Goal: Transaction & Acquisition: Obtain resource

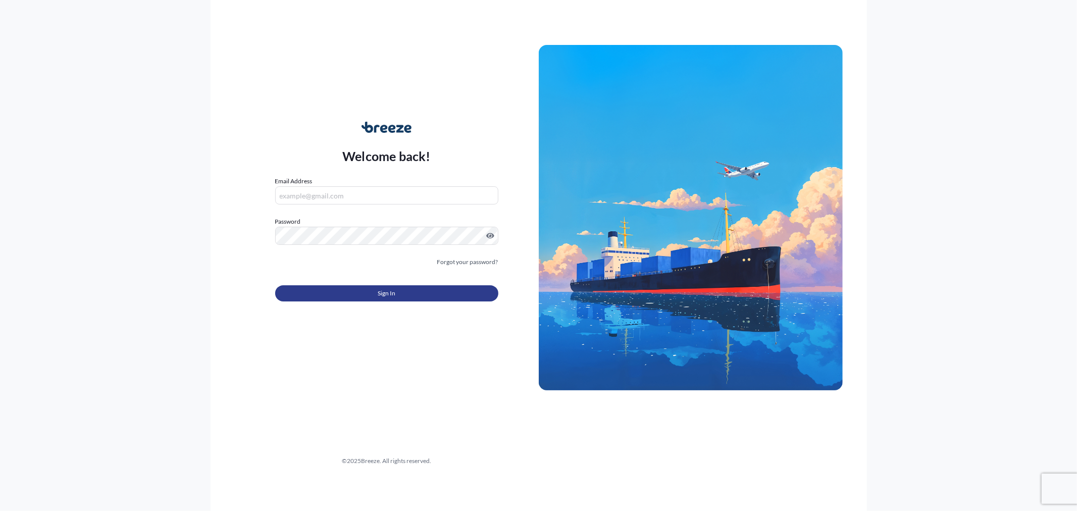
type input "[EMAIL_ADDRESS][DOMAIN_NAME]"
click at [420, 288] on button "Sign In" at bounding box center [386, 293] width 223 height 16
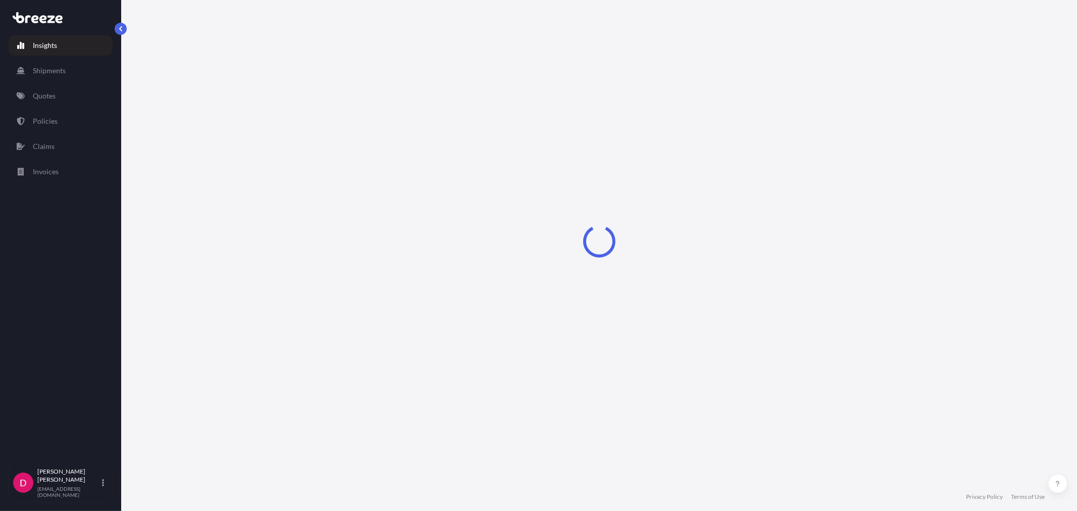
select select "2025"
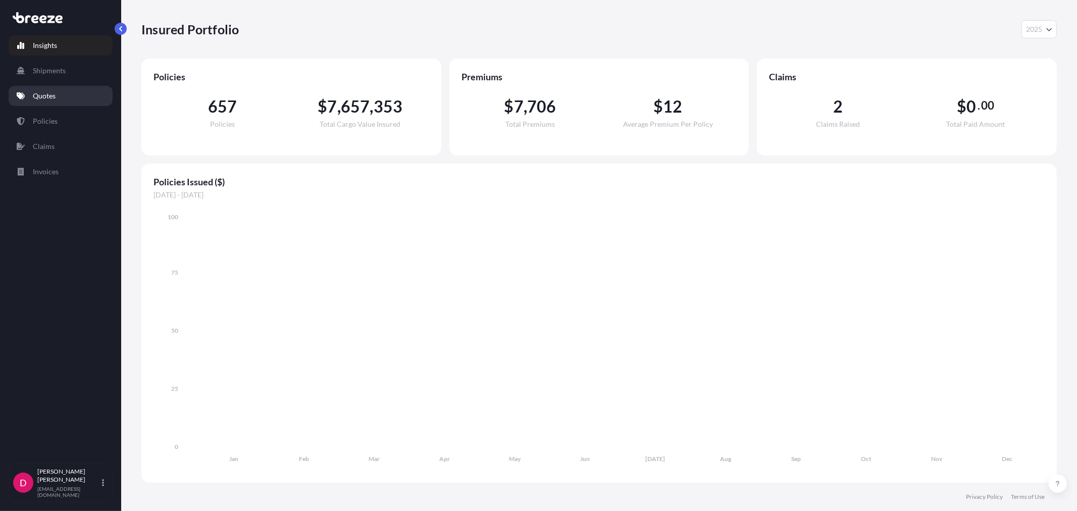
click at [42, 98] on p "Quotes" at bounding box center [44, 96] width 23 height 10
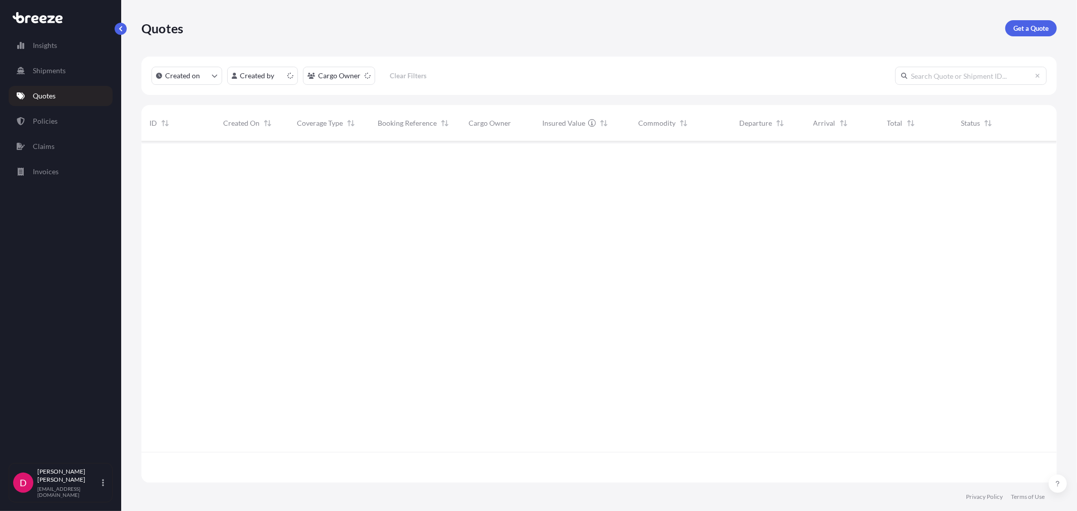
scroll to position [339, 907]
click at [1027, 26] on p "Get a Quote" at bounding box center [1030, 28] width 35 height 10
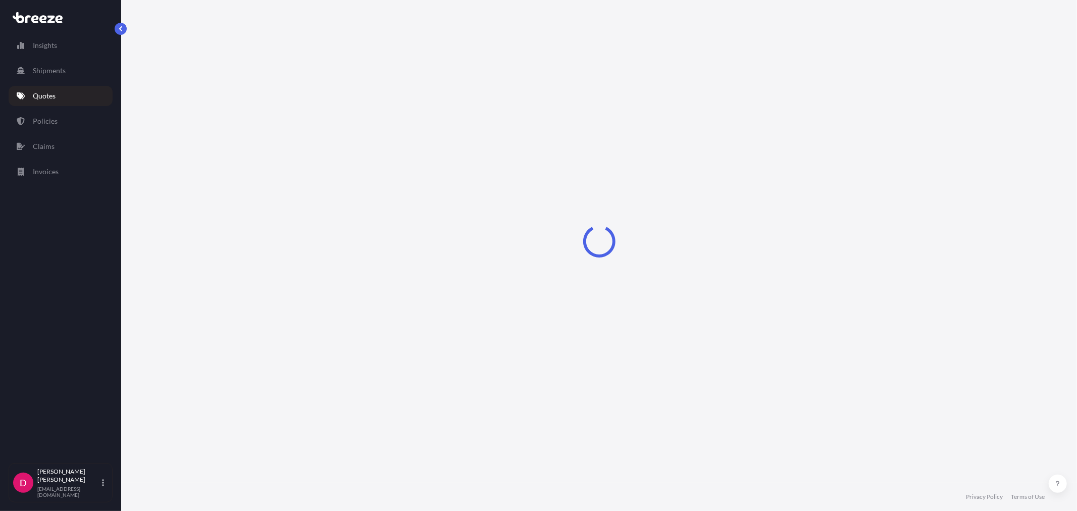
select select "Sea"
select select "1"
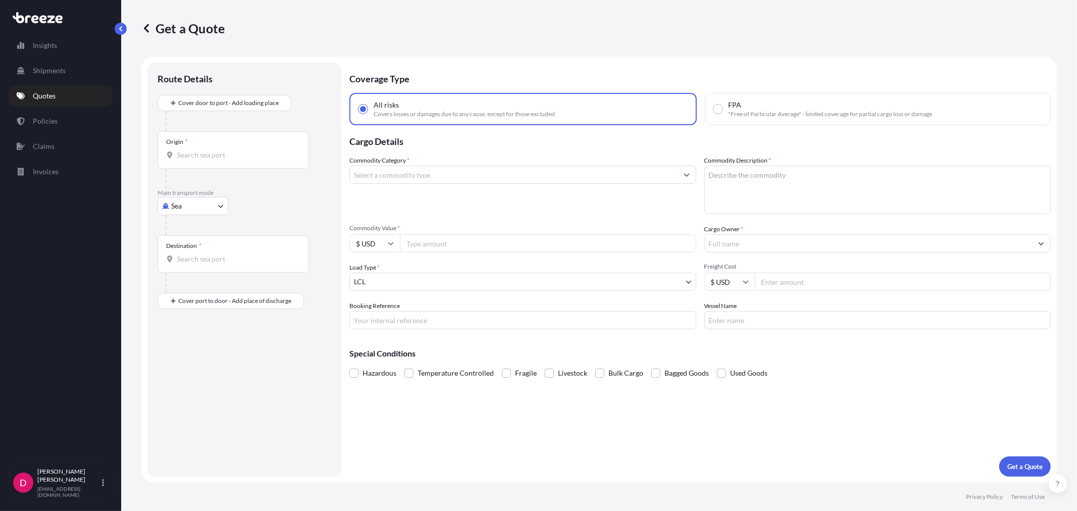
click at [200, 203] on body "Insights Shipments Quotes Policies Claims Invoices D [PERSON_NAME] [EMAIL_ADDRE…" at bounding box center [538, 255] width 1077 height 511
click at [190, 275] on div "Road" at bounding box center [193, 268] width 63 height 18
select select "Road"
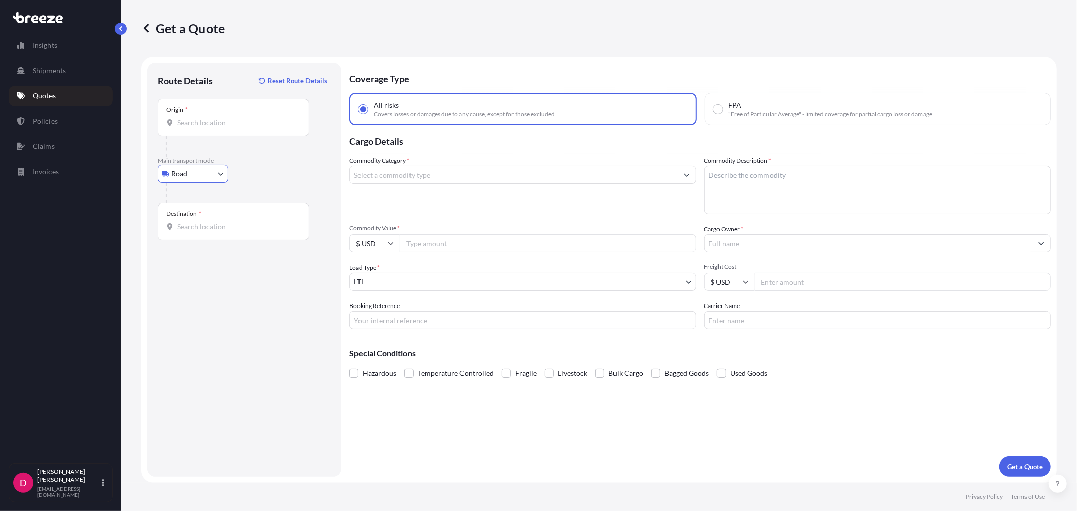
click at [236, 130] on div "Origin *" at bounding box center [233, 117] width 151 height 37
click at [236, 128] on input "Origin *" at bounding box center [236, 123] width 119 height 10
type input "[GEOGRAPHIC_DATA], [GEOGRAPHIC_DATA]"
click at [219, 225] on input "Destination *" at bounding box center [236, 227] width 119 height 10
paste input "64120"
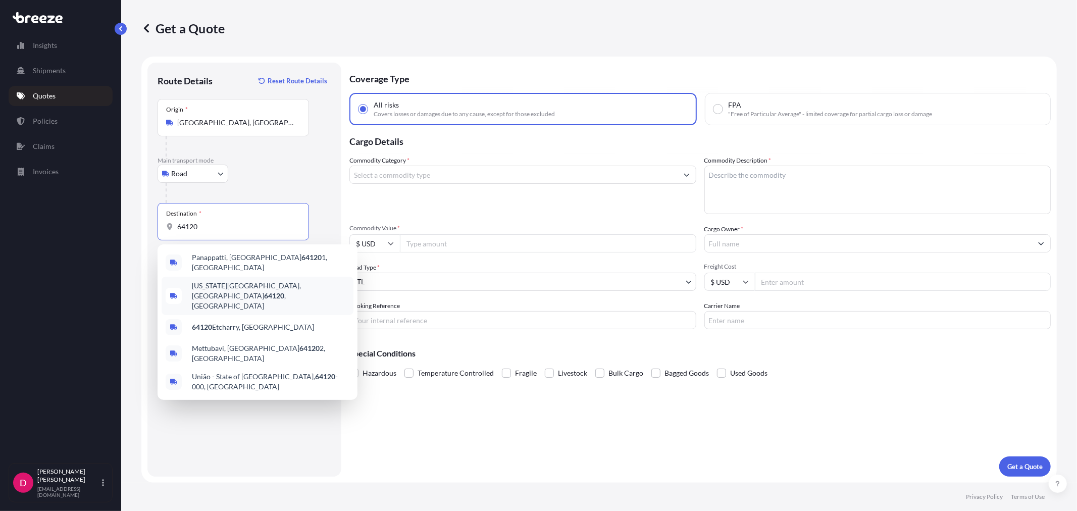
click at [230, 278] on div "[US_STATE][GEOGRAPHIC_DATA] , [GEOGRAPHIC_DATA]" at bounding box center [258, 296] width 192 height 38
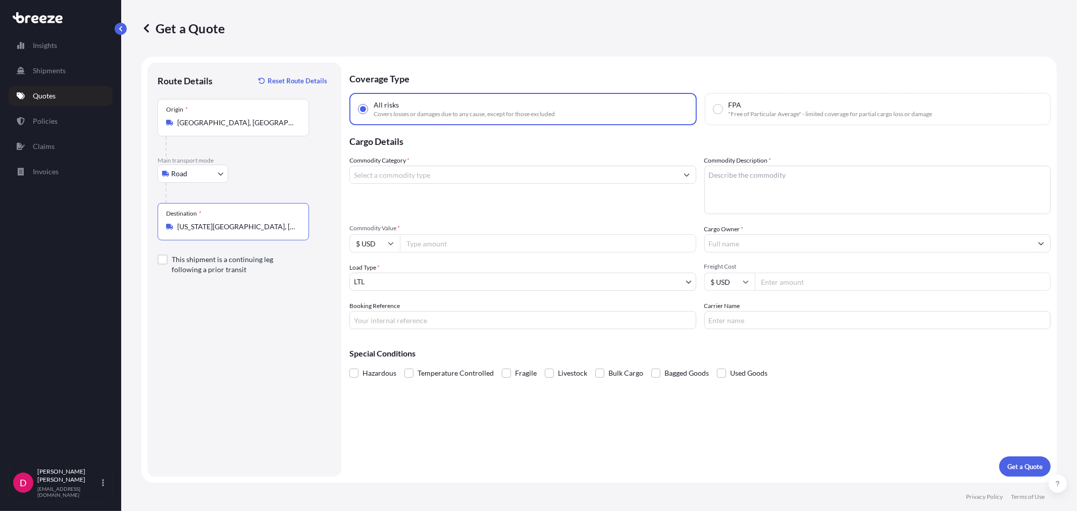
type input "[US_STATE][GEOGRAPHIC_DATA], [GEOGRAPHIC_DATA]"
click at [451, 172] on input "Commodity Category *" at bounding box center [514, 175] width 328 height 18
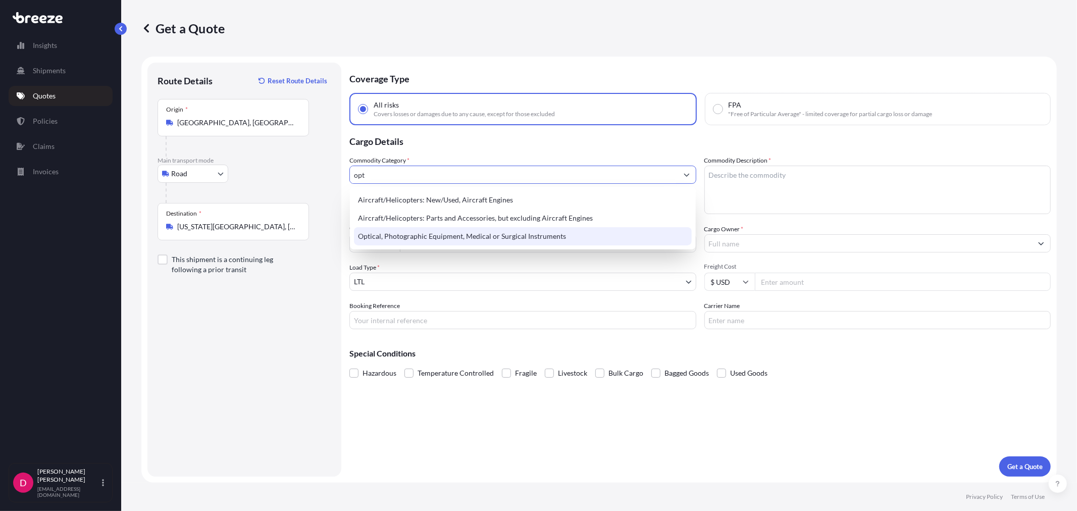
click at [438, 240] on div "Optical, Photographic Equipment, Medical or Surgical Instruments" at bounding box center [522, 236] width 337 height 18
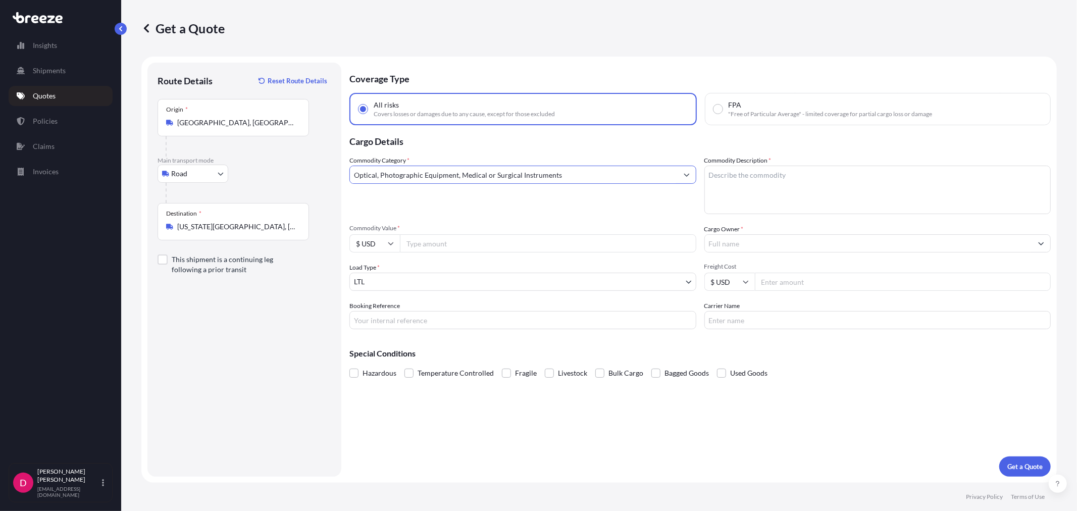
type input "Optical, Photographic Equipment, Medical or Surgical Instruments"
click at [829, 171] on textarea "Commodity Description *" at bounding box center [877, 190] width 347 height 48
type textarea "MEDICAL INSTRUMENTS"
click at [455, 239] on input "Commodity Value *" at bounding box center [548, 243] width 296 height 18
paste input "8792.89"
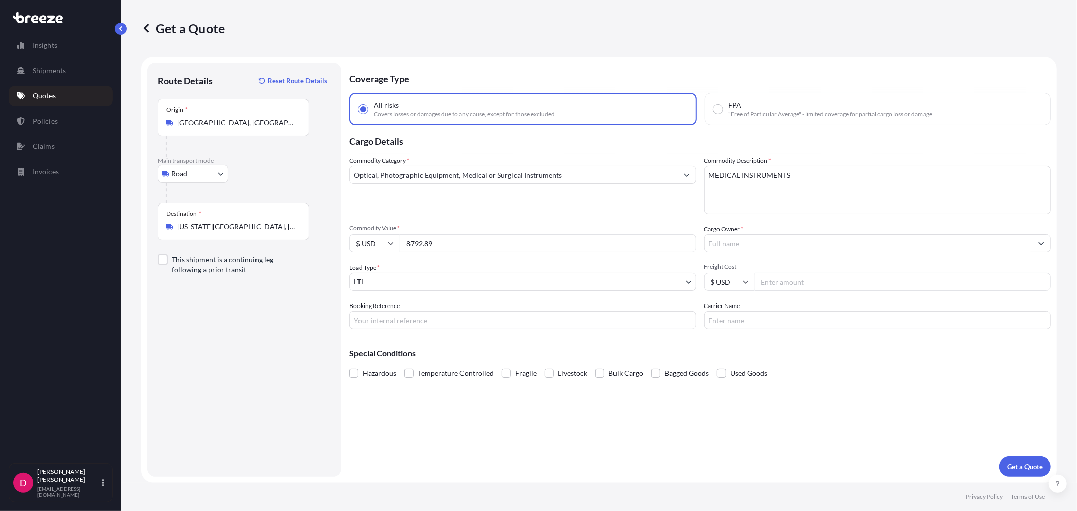
type input "8792.89"
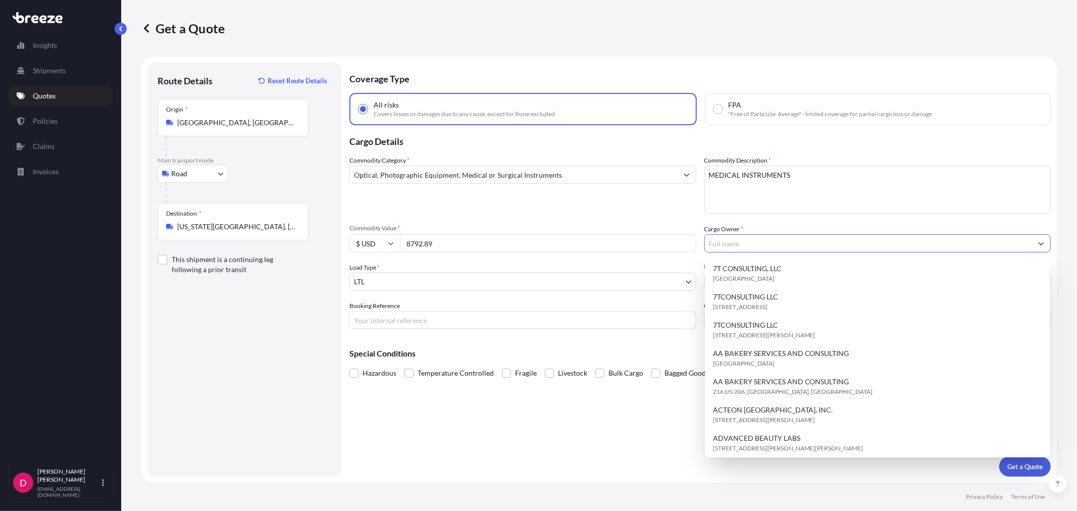
click at [745, 241] on input "Cargo Owner *" at bounding box center [869, 243] width 328 height 18
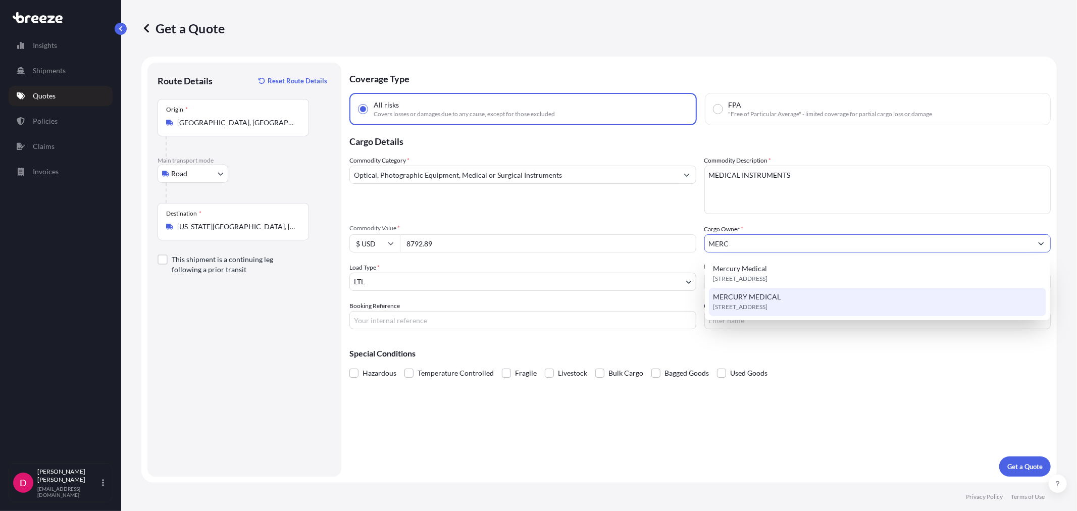
click at [739, 300] on span "MERCURY MEDICAL" at bounding box center [747, 297] width 68 height 10
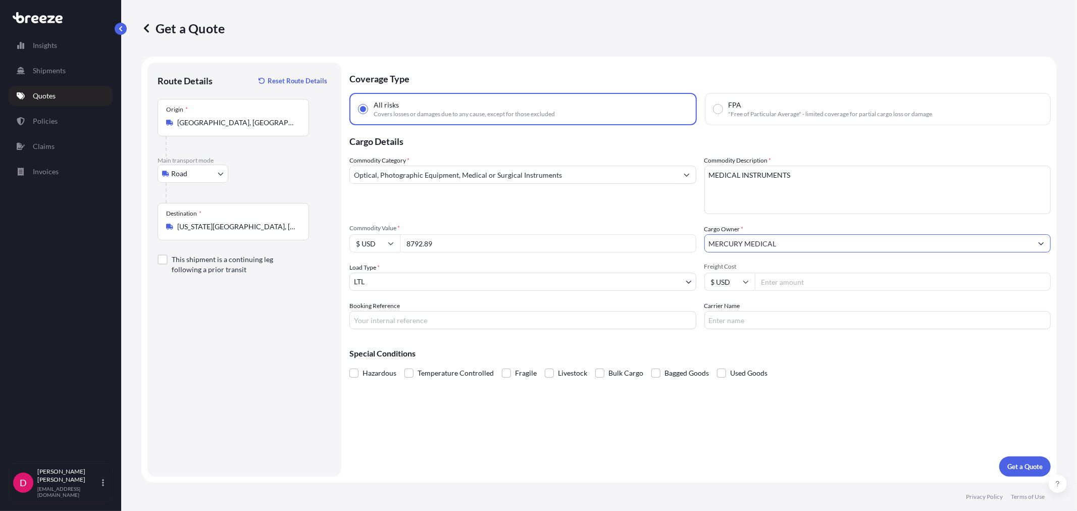
type input "MERCURY MEDICAL"
click at [789, 278] on input "Freight Cost" at bounding box center [903, 282] width 296 height 18
type input "347.73"
click at [547, 311] on input "Booking Reference" at bounding box center [522, 320] width 347 height 18
type input "486759"
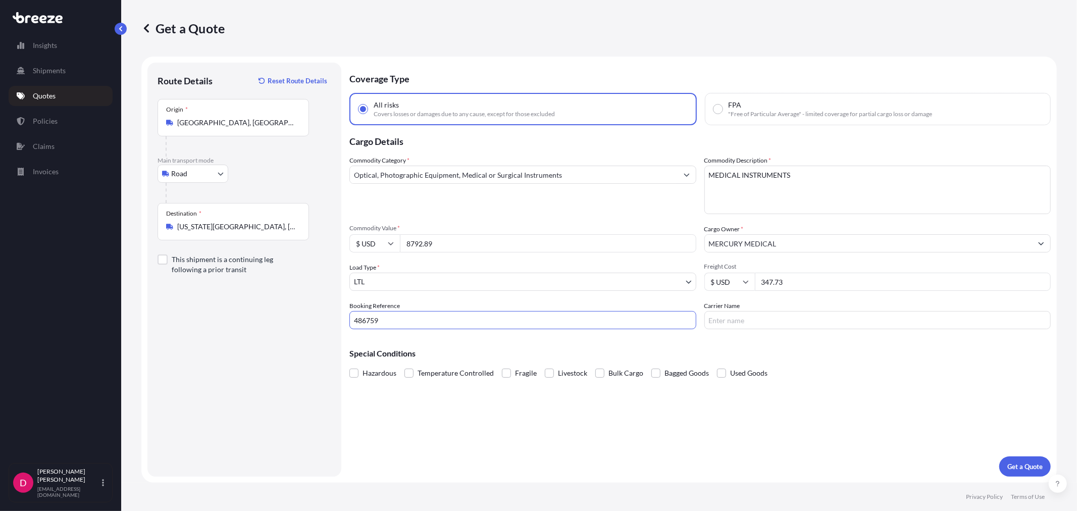
click at [813, 322] on input "Carrier Name" at bounding box center [877, 320] width 347 height 18
type input "R&L"
click at [1015, 462] on p "Get a Quote" at bounding box center [1024, 466] width 35 height 10
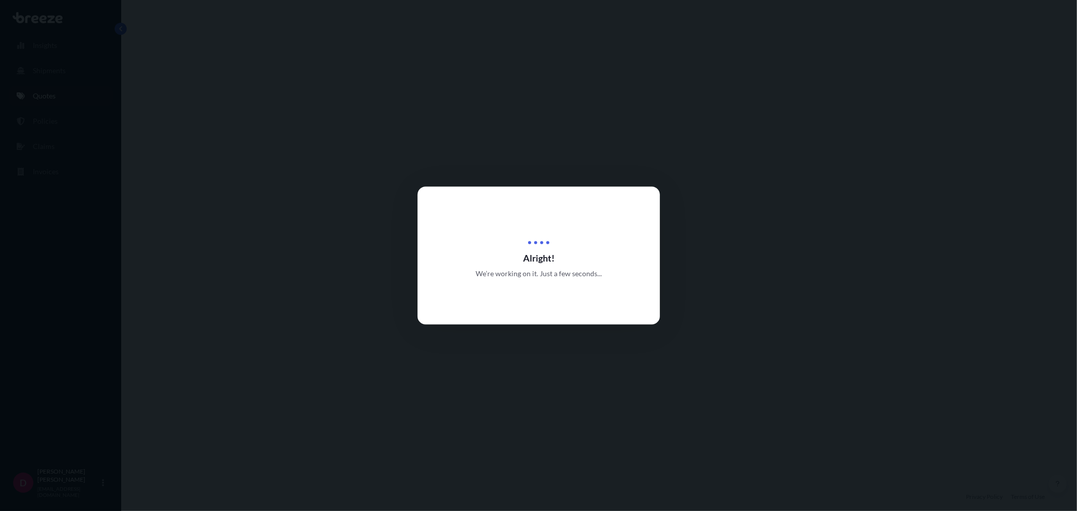
select select "Road"
select select "1"
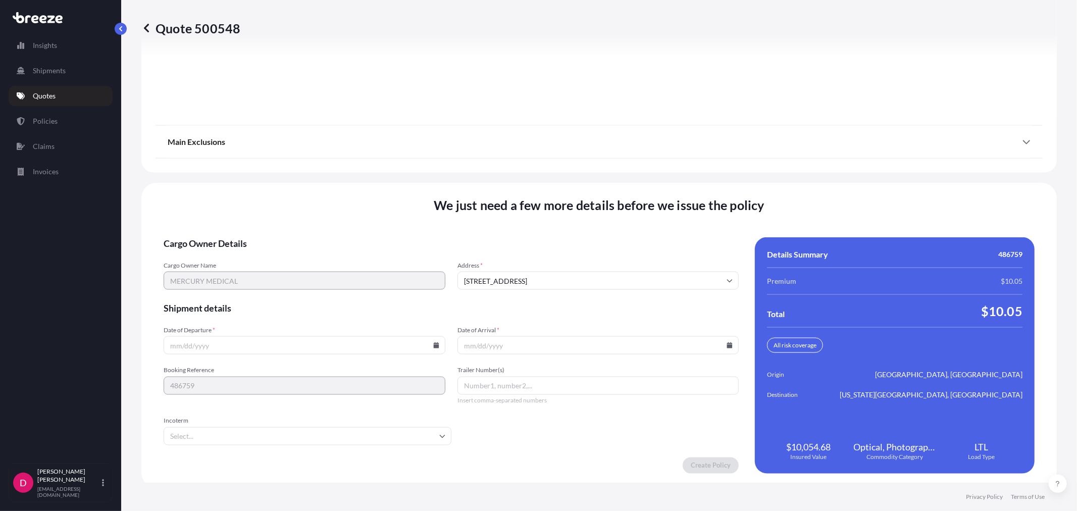
scroll to position [1250, 0]
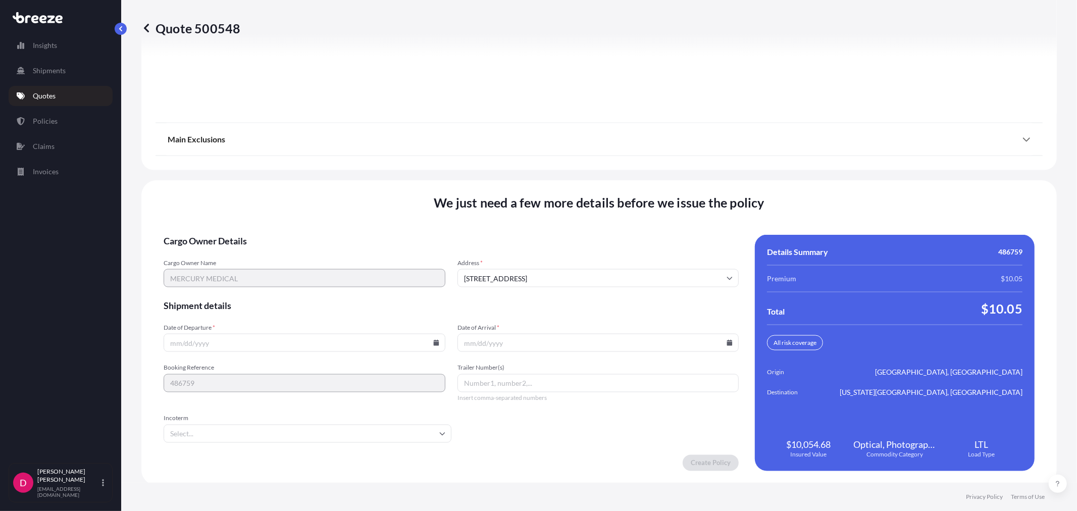
click at [236, 341] on input "Date of Departure *" at bounding box center [305, 343] width 282 height 18
click at [433, 340] on icon at bounding box center [436, 343] width 6 height 6
click at [305, 205] on button "2" at bounding box center [303, 212] width 16 height 16
type input "[DATE]"
drag, startPoint x: 727, startPoint y: 341, endPoint x: 719, endPoint y: 342, distance: 8.1
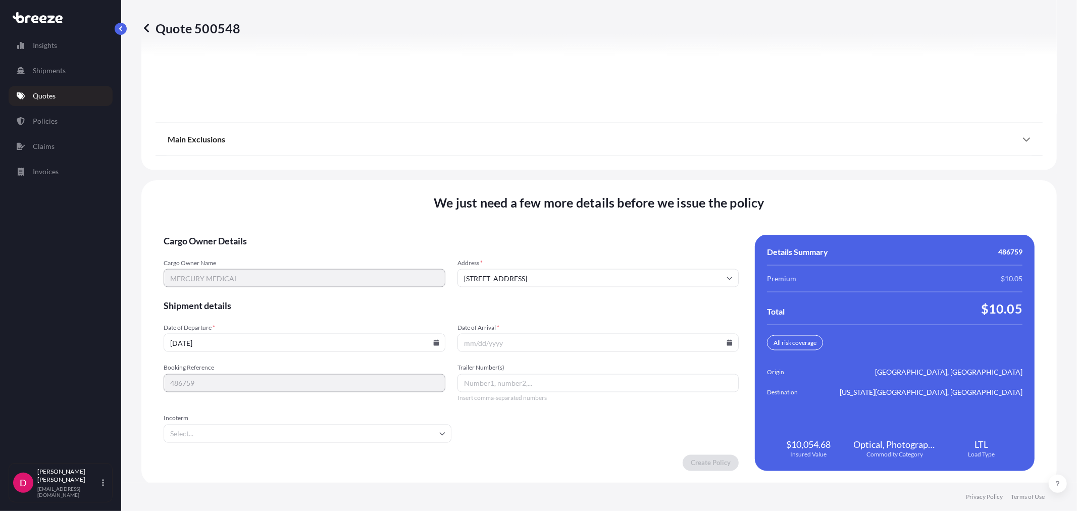
click at [727, 340] on icon at bounding box center [729, 343] width 6 height 6
click at [523, 250] on button "13" at bounding box center [523, 250] width 16 height 16
type input "[DATE]"
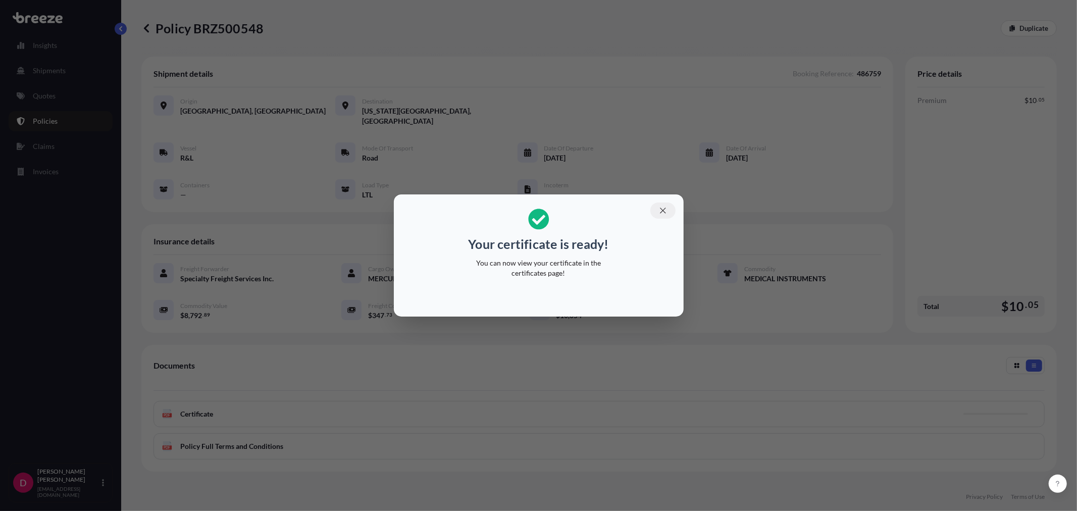
click at [660, 204] on button "button" at bounding box center [662, 210] width 25 height 16
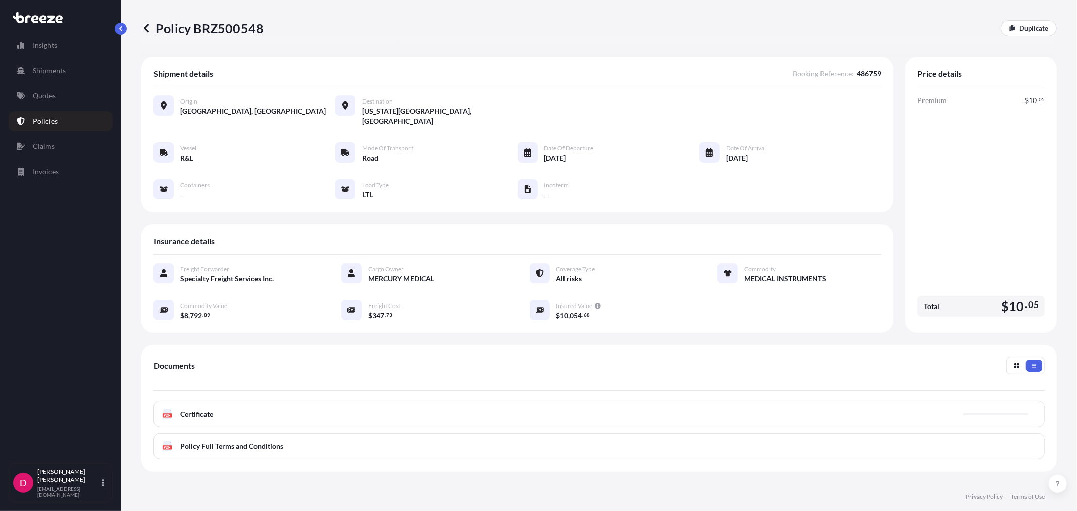
click at [226, 33] on p "Policy BRZ500548" at bounding box center [202, 28] width 122 height 16
copy p "BRZ500548"
click at [1016, 22] on link "Duplicate" at bounding box center [1029, 28] width 56 height 16
select select "Road"
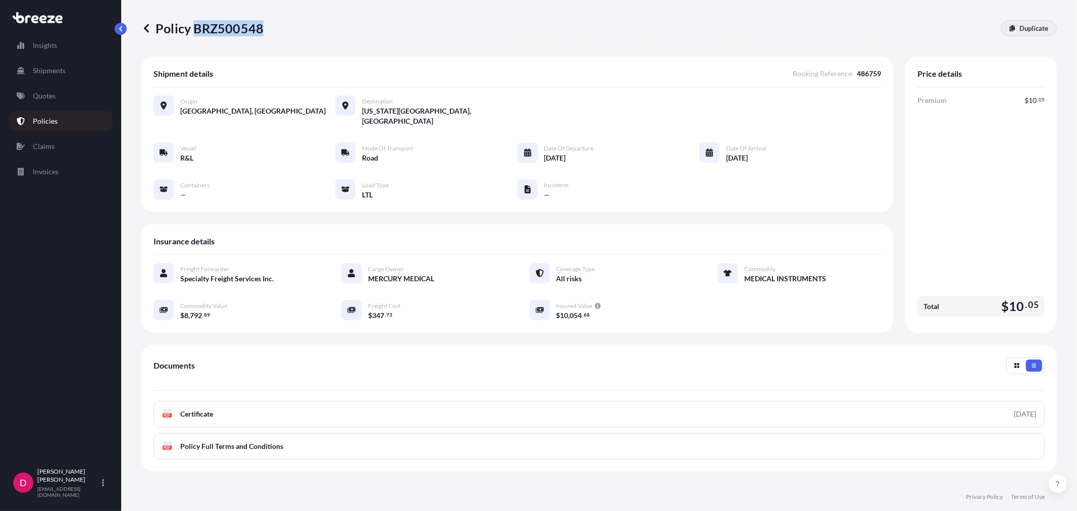
select select "1"
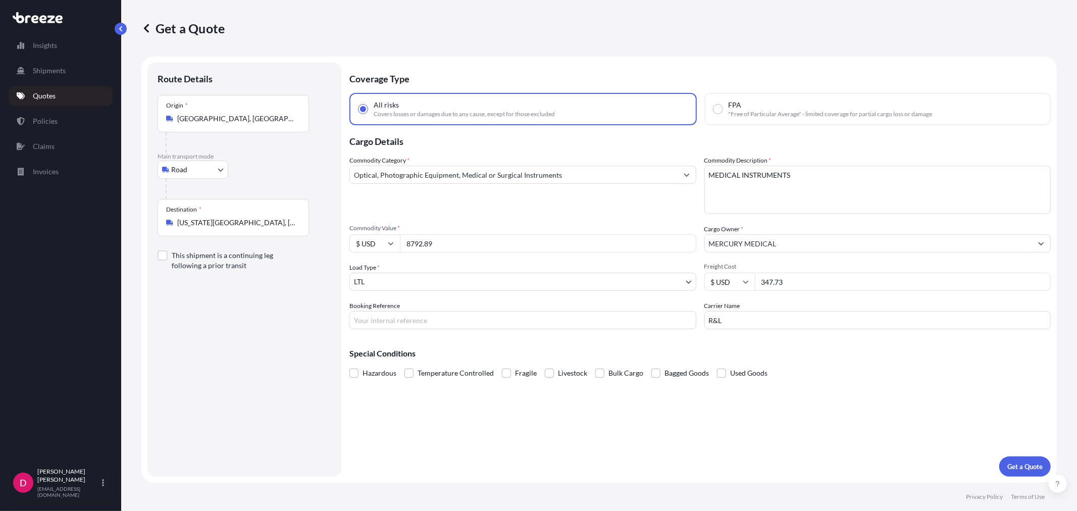
click at [275, 229] on div "Destination * [US_STATE][GEOGRAPHIC_DATA], [GEOGRAPHIC_DATA]" at bounding box center [233, 217] width 151 height 37
click at [275, 228] on input "[US_STATE][GEOGRAPHIC_DATA], [GEOGRAPHIC_DATA]" at bounding box center [236, 223] width 119 height 10
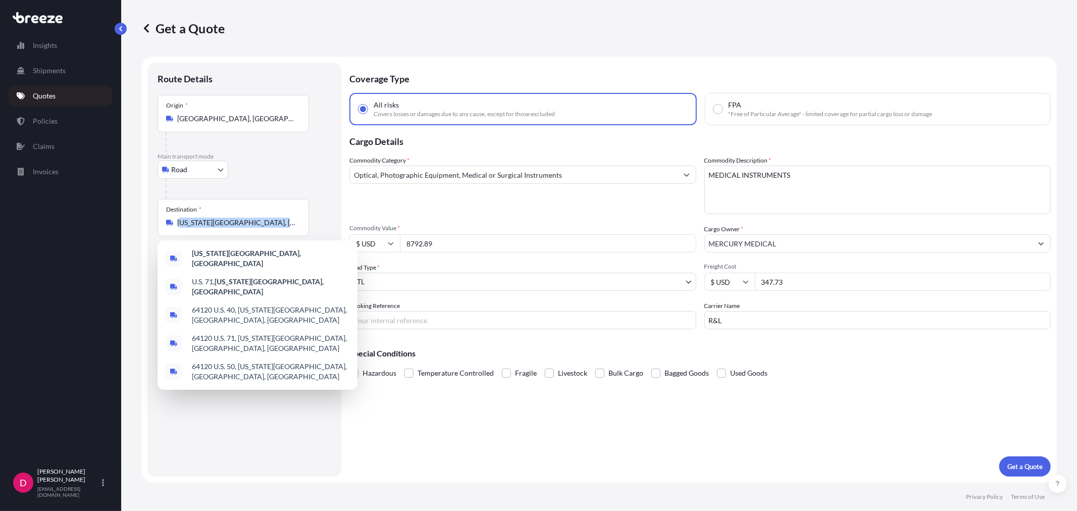
click at [275, 229] on div "Destination * [US_STATE][GEOGRAPHIC_DATA], [GEOGRAPHIC_DATA]" at bounding box center [233, 217] width 151 height 37
click at [275, 228] on input "[US_STATE][GEOGRAPHIC_DATA], [GEOGRAPHIC_DATA]" at bounding box center [236, 223] width 119 height 10
click at [275, 229] on div "Destination * [US_STATE][GEOGRAPHIC_DATA], [GEOGRAPHIC_DATA]" at bounding box center [233, 217] width 151 height 37
click at [275, 228] on input "[US_STATE][GEOGRAPHIC_DATA], [GEOGRAPHIC_DATA]" at bounding box center [236, 223] width 119 height 10
drag, startPoint x: 253, startPoint y: 222, endPoint x: 170, endPoint y: 221, distance: 82.8
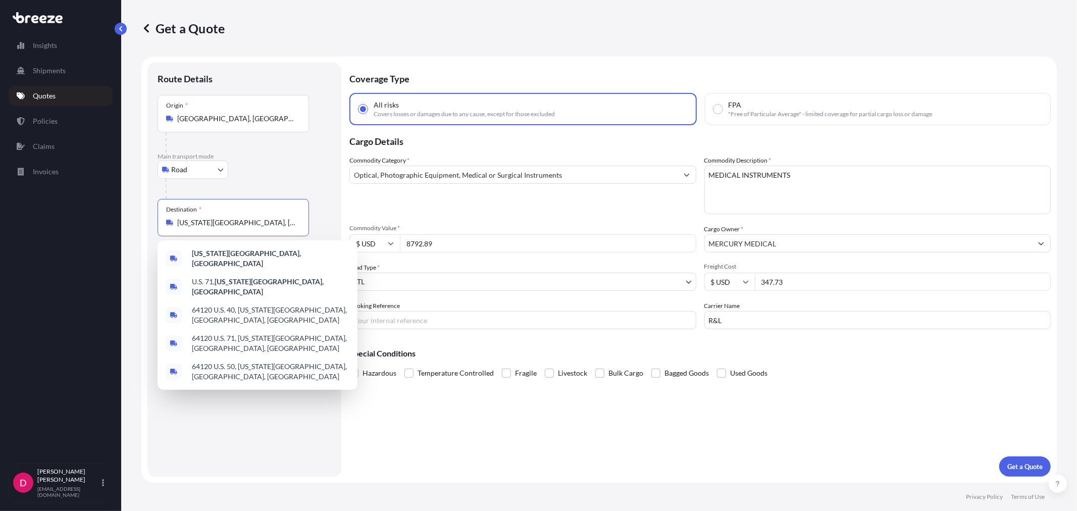
click at [170, 221] on div "[US_STATE][GEOGRAPHIC_DATA], [GEOGRAPHIC_DATA]" at bounding box center [233, 223] width 134 height 10
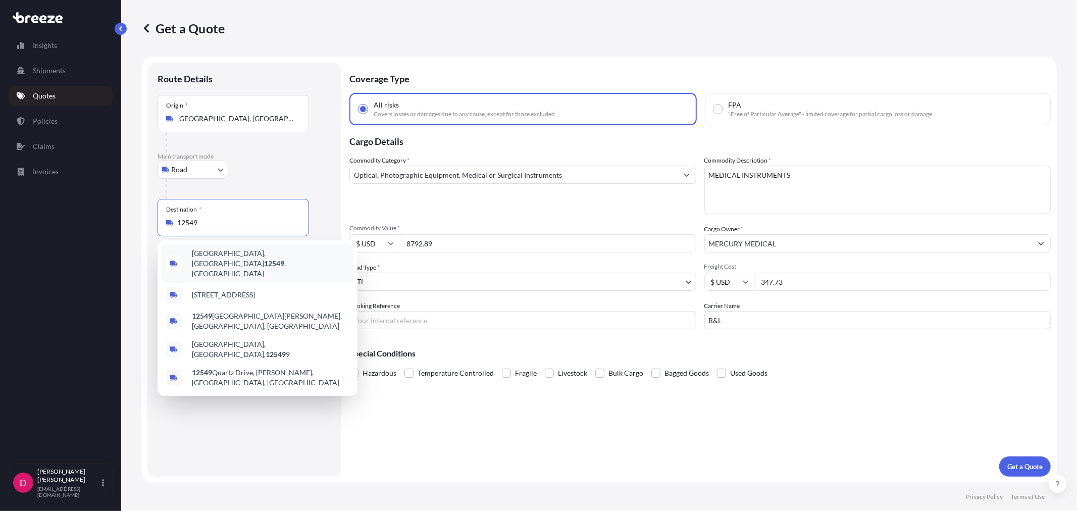
click at [236, 251] on span "[GEOGRAPHIC_DATA], [GEOGRAPHIC_DATA] 12549 , [GEOGRAPHIC_DATA]" at bounding box center [271, 263] width 158 height 30
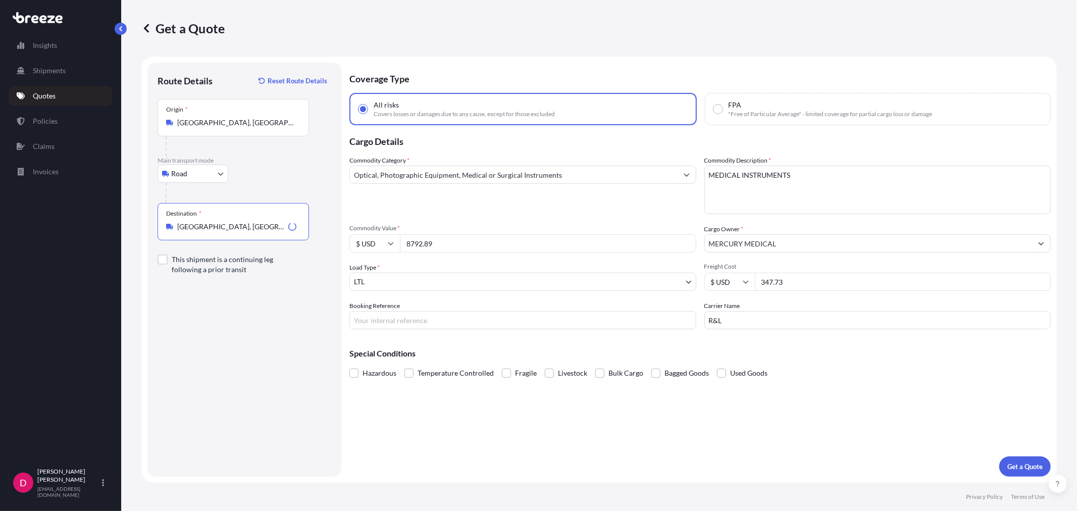
type input "[GEOGRAPHIC_DATA], [GEOGRAPHIC_DATA] 12549, [GEOGRAPHIC_DATA]"
drag, startPoint x: 403, startPoint y: 244, endPoint x: 390, endPoint y: 247, distance: 13.6
click at [390, 247] on div "$ USD 8792.89" at bounding box center [522, 243] width 347 height 18
paste input "15869.65"
type input "15869.65"
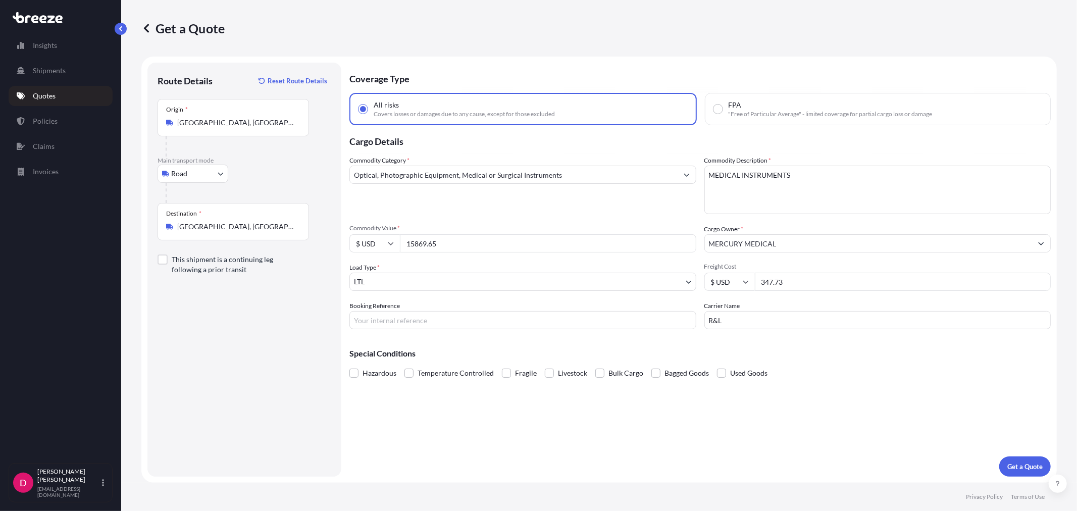
drag, startPoint x: 798, startPoint y: 276, endPoint x: 750, endPoint y: 283, distance: 49.0
click at [750, 283] on div "$ USD 347.73" at bounding box center [877, 282] width 347 height 18
click at [832, 280] on input "347.73" at bounding box center [903, 282] width 296 height 18
type input "343.49"
click at [473, 319] on input "Booking Reference" at bounding box center [522, 320] width 347 height 18
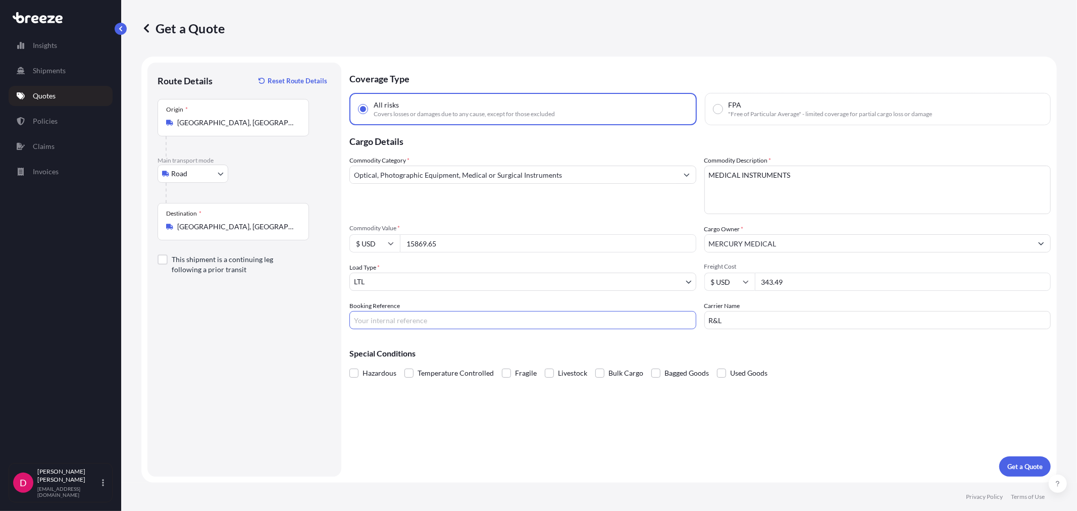
paste input "486761"
type input "486761"
click at [1034, 468] on p "Get a Quote" at bounding box center [1024, 466] width 35 height 10
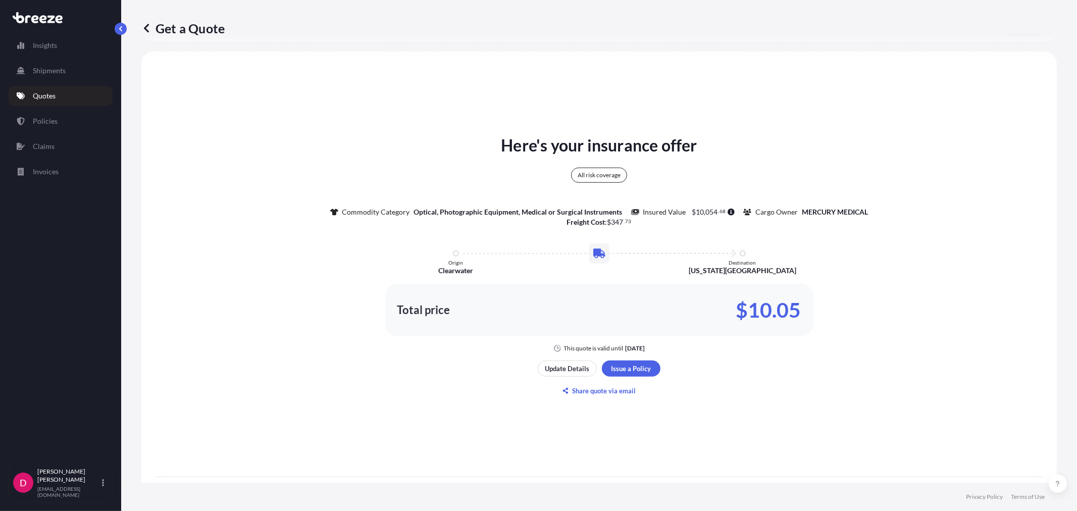
scroll to position [498, 0]
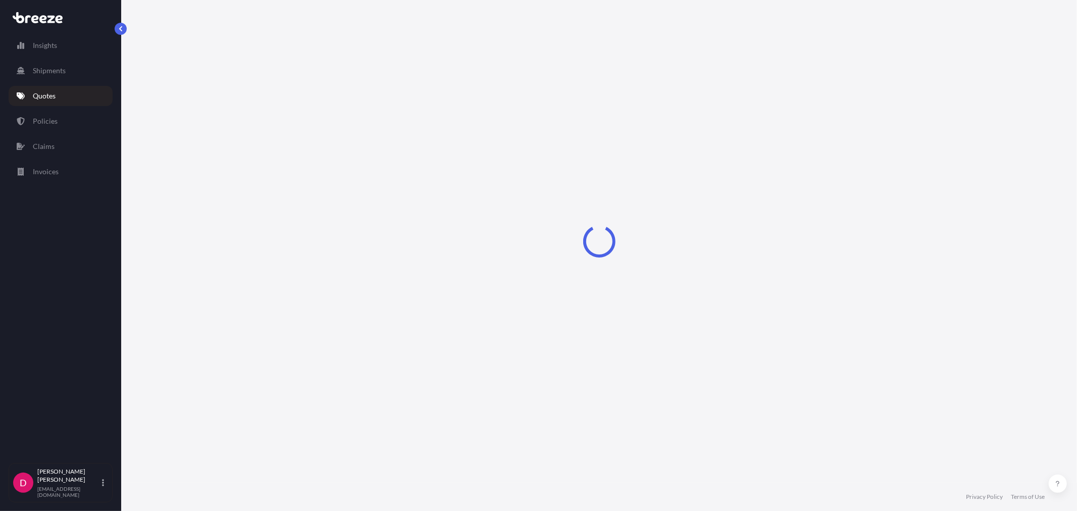
select select "Road"
select select "1"
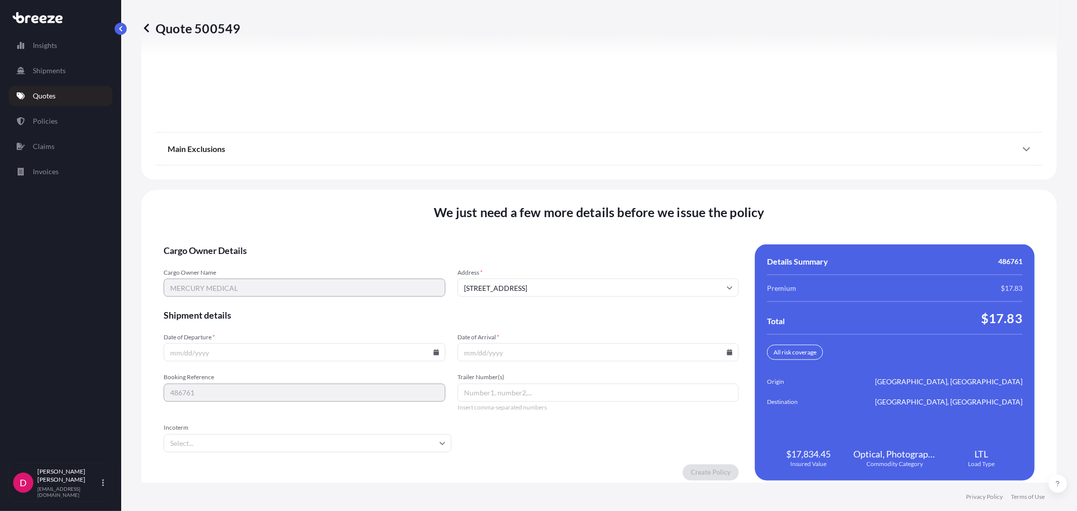
scroll to position [1250, 0]
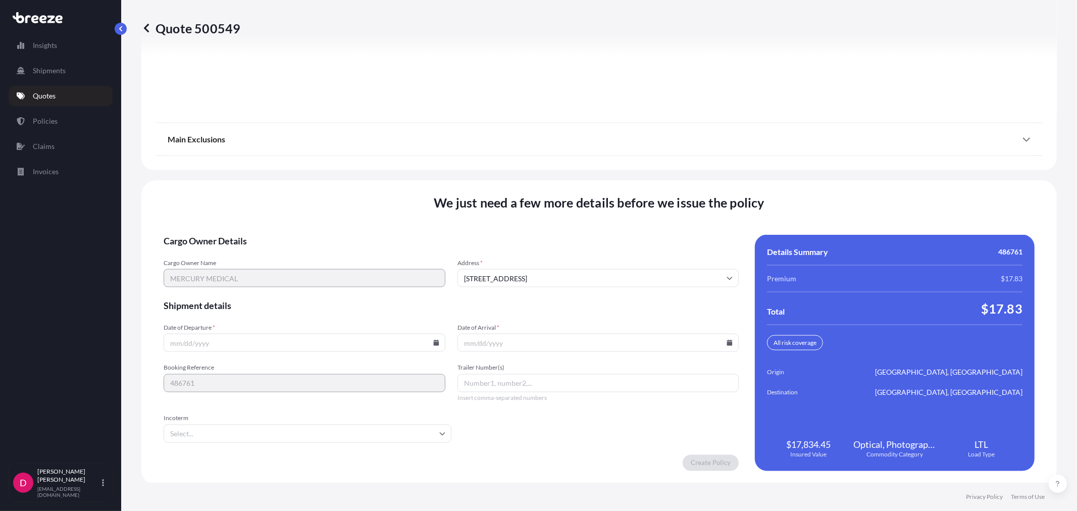
click at [433, 341] on icon at bounding box center [436, 343] width 6 height 6
click at [303, 209] on button "2" at bounding box center [303, 212] width 16 height 16
type input "[DATE]"
click at [727, 341] on icon at bounding box center [730, 343] width 6 height 6
click at [521, 247] on button "13" at bounding box center [523, 250] width 16 height 16
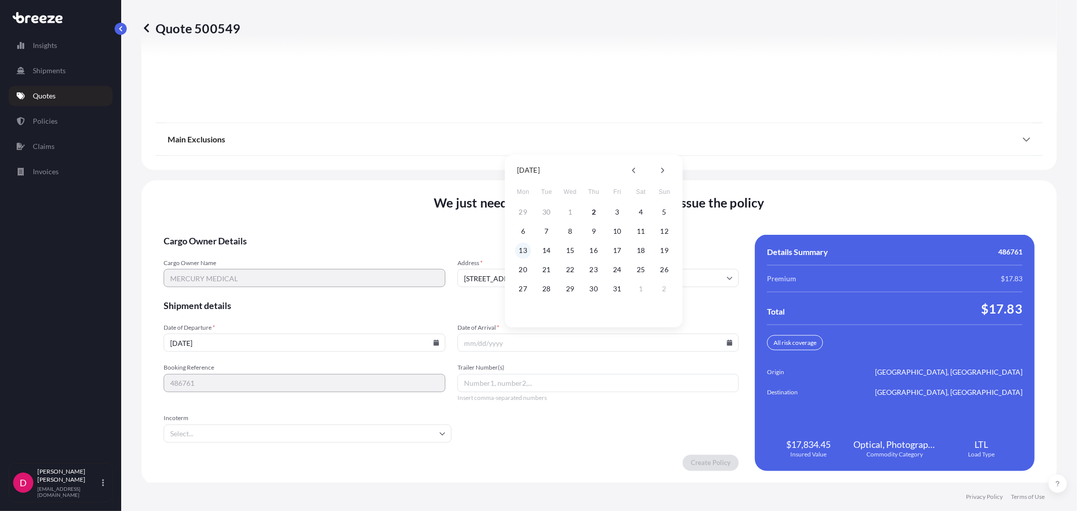
type input "[DATE]"
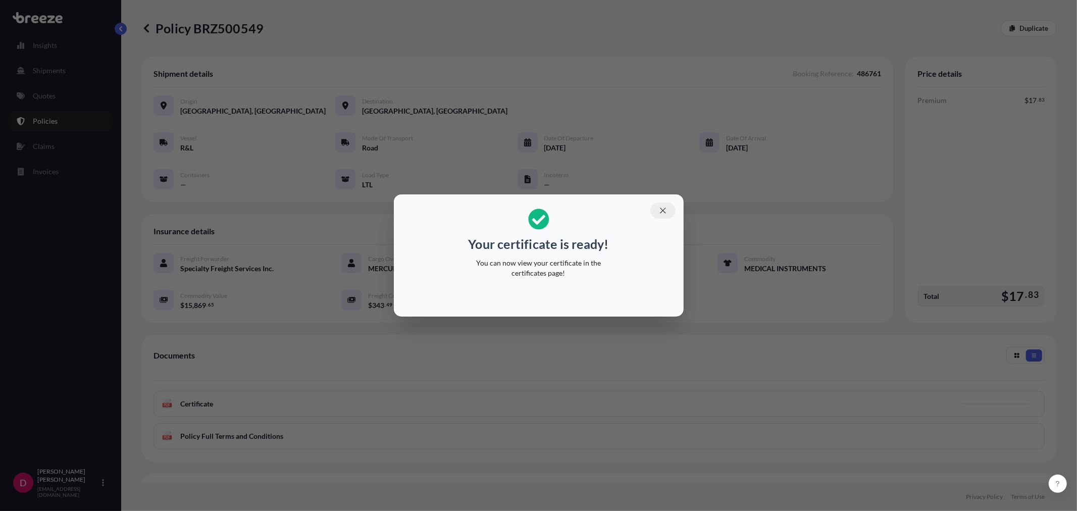
click at [665, 206] on icon "button" at bounding box center [662, 210] width 9 height 9
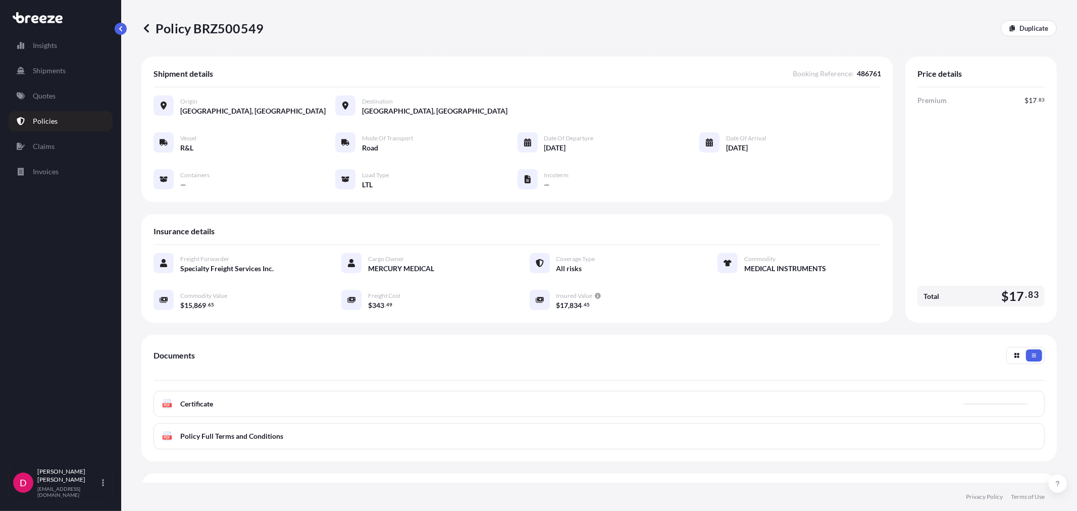
click at [220, 23] on p "Policy BRZ500549" at bounding box center [202, 28] width 122 height 16
copy p "BRZ500549"
click at [1019, 30] on p "Duplicate" at bounding box center [1033, 28] width 29 height 10
select select "Road"
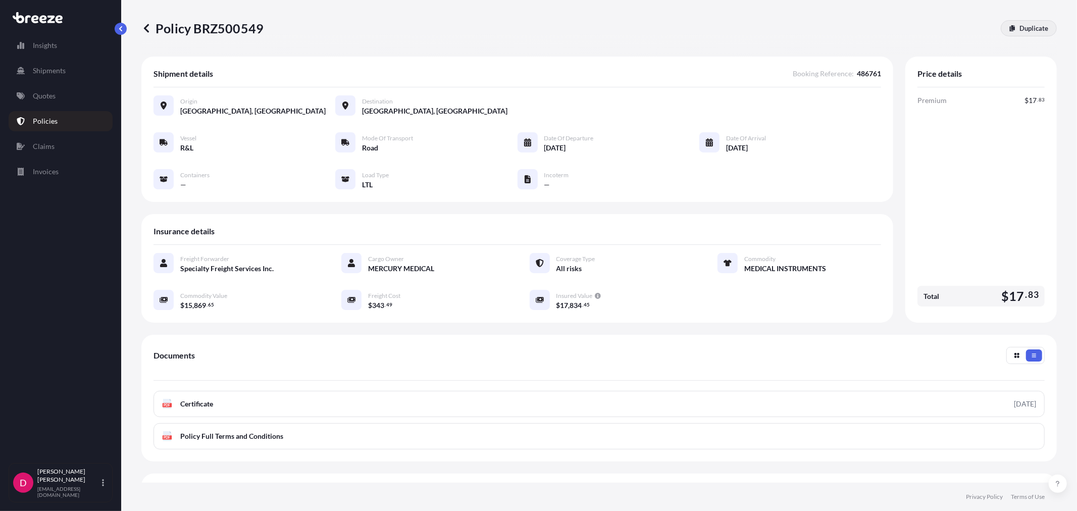
select select "1"
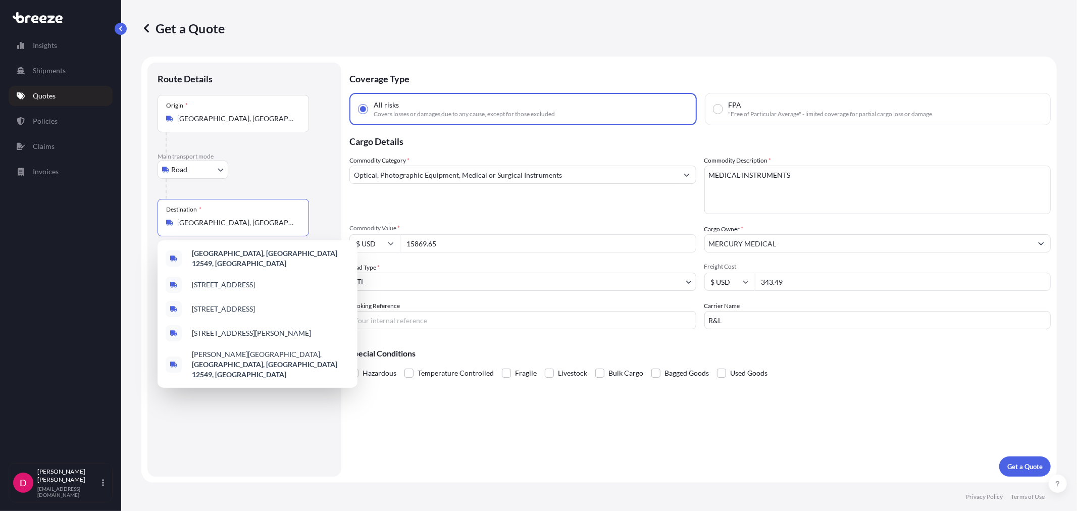
drag, startPoint x: 269, startPoint y: 222, endPoint x: 109, endPoint y: 212, distance: 160.4
click at [109, 212] on div "Insights Shipments Quotes Policies Claims Invoices D [PERSON_NAME] [EMAIL_ADDRE…" at bounding box center [538, 255] width 1077 height 511
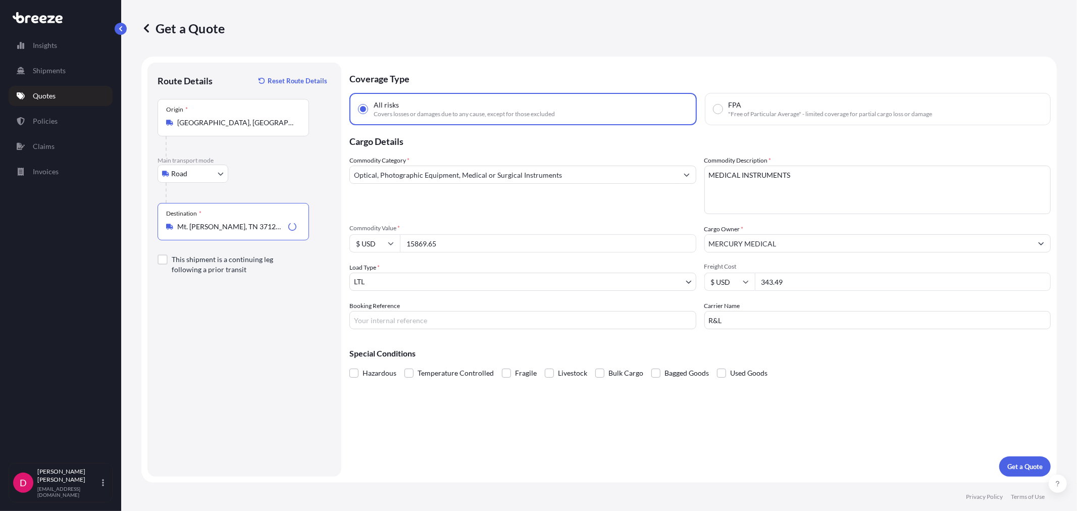
type input "Mt. [PERSON_NAME], TN 37122, [GEOGRAPHIC_DATA]"
drag, startPoint x: 458, startPoint y: 243, endPoint x: 399, endPoint y: 236, distance: 59.0
click at [400, 236] on input "15869.65" at bounding box center [548, 243] width 296 height 18
paste input "6624.3"
type input "16624.35"
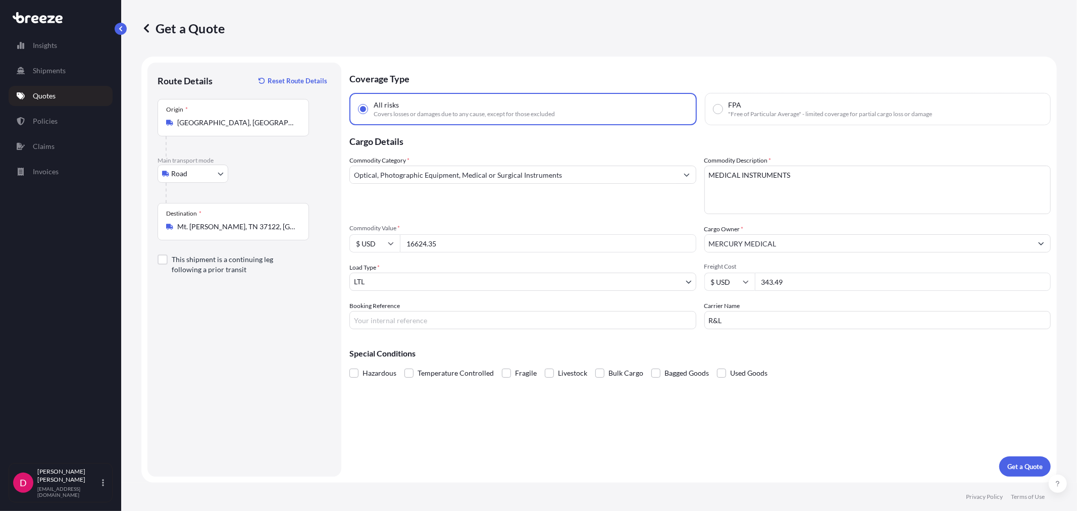
drag, startPoint x: 801, startPoint y: 285, endPoint x: 759, endPoint y: 280, distance: 42.7
click at [759, 280] on input "343.49" at bounding box center [903, 282] width 296 height 18
type input "268.08"
click at [432, 313] on input "Booking Reference" at bounding box center [522, 320] width 347 height 18
paste input "486751"
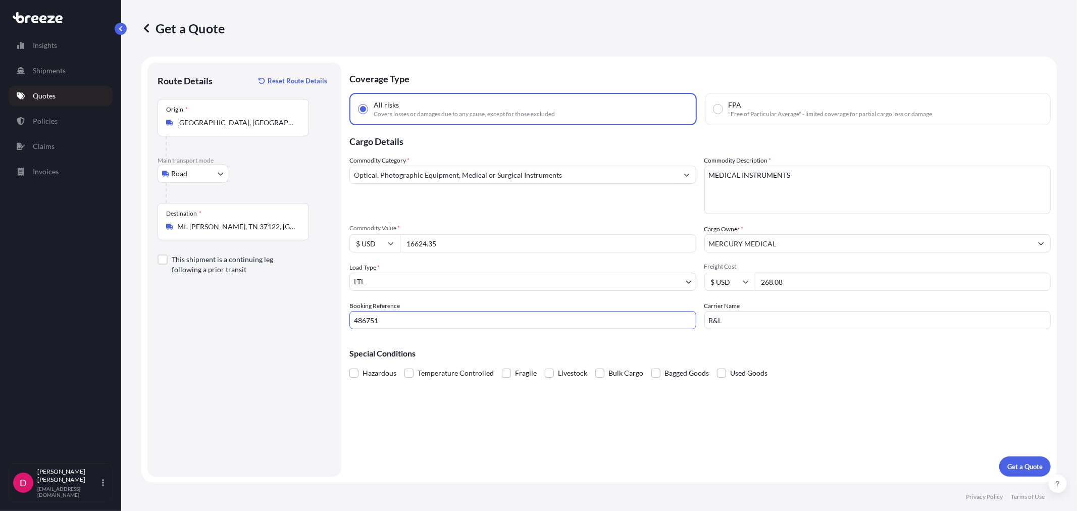
type input "486751"
drag, startPoint x: 734, startPoint y: 319, endPoint x: 659, endPoint y: 322, distance: 75.3
click at [659, 322] on div "Commodity Category * Optical, Photographic Equipment, Medical or Surgical Instr…" at bounding box center [699, 242] width 701 height 174
type input "SOUTHEASTERN"
click at [1027, 468] on p "Get a Quote" at bounding box center [1024, 466] width 35 height 10
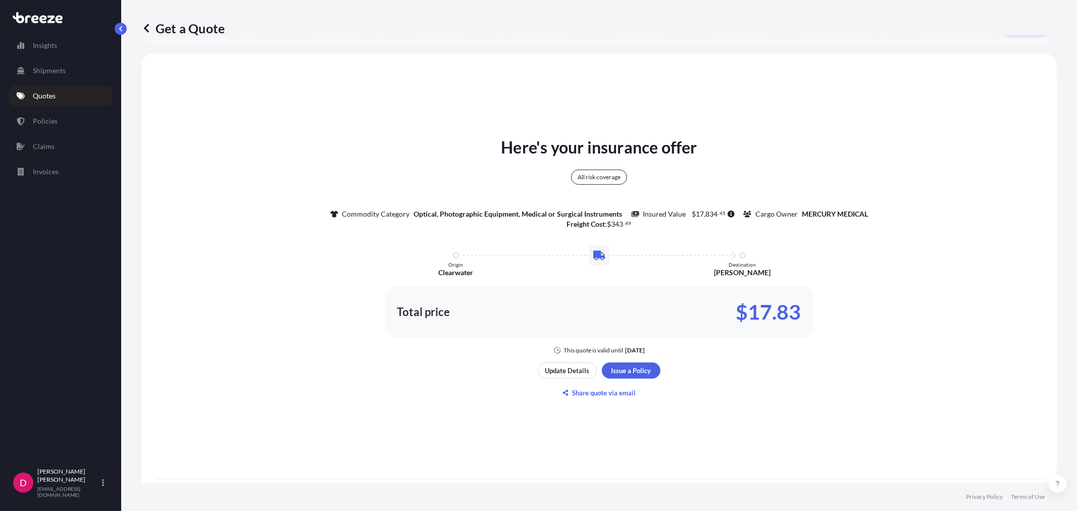
scroll to position [498, 0]
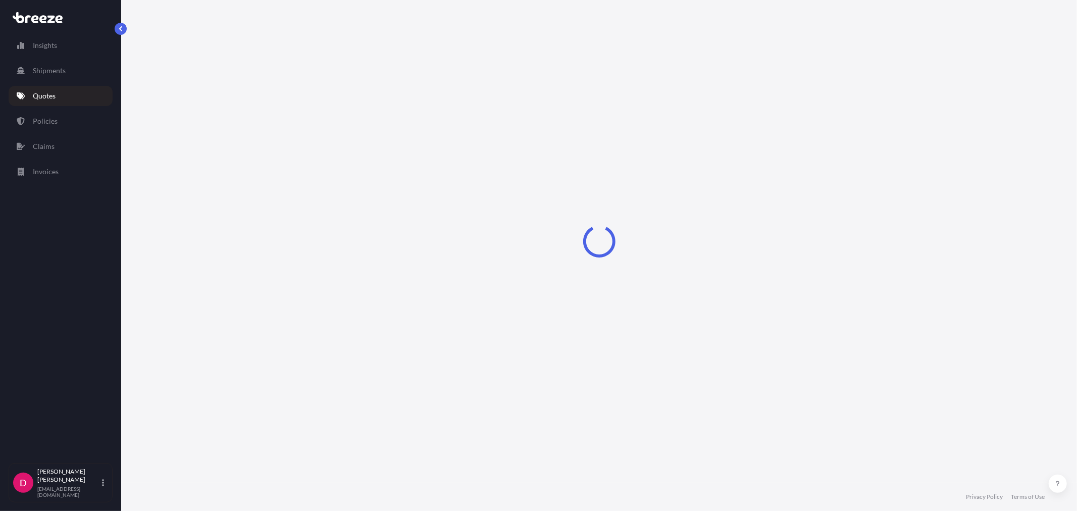
select select "Road"
select select "1"
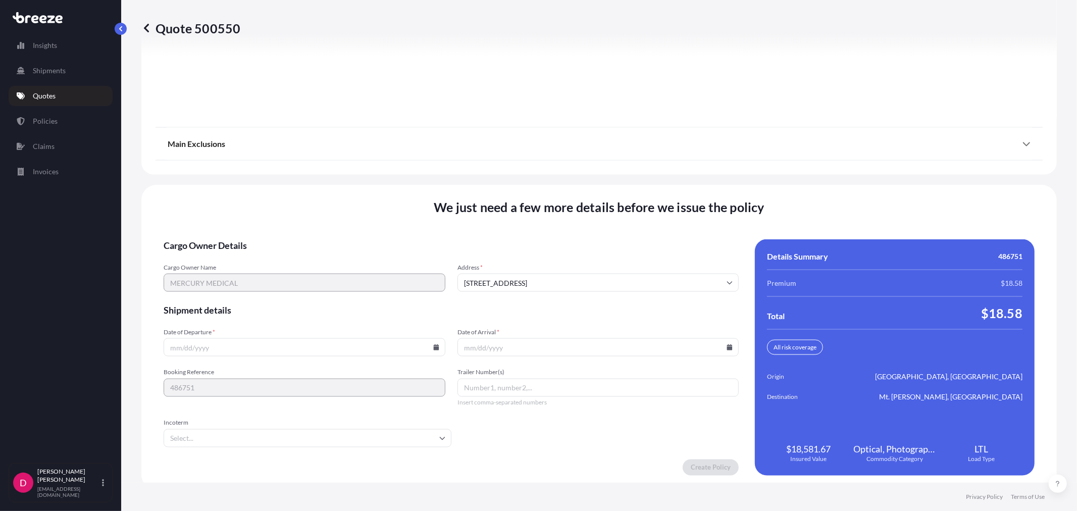
scroll to position [1250, 0]
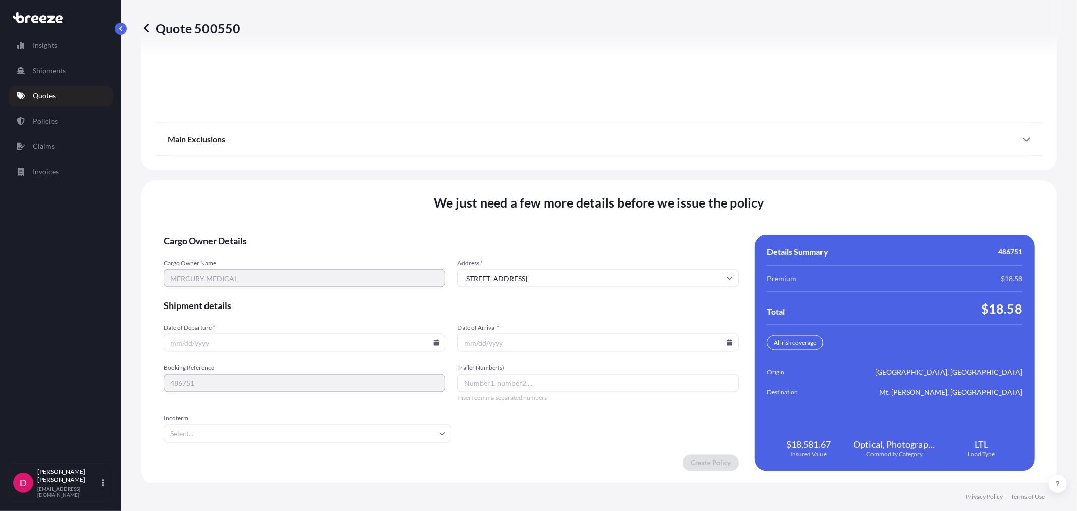
click at [433, 340] on icon at bounding box center [436, 343] width 6 height 6
click at [297, 211] on button "2" at bounding box center [303, 212] width 16 height 16
type input "[DATE]"
click at [727, 340] on icon at bounding box center [730, 343] width 6 height 6
click at [518, 249] on button "13" at bounding box center [523, 250] width 16 height 16
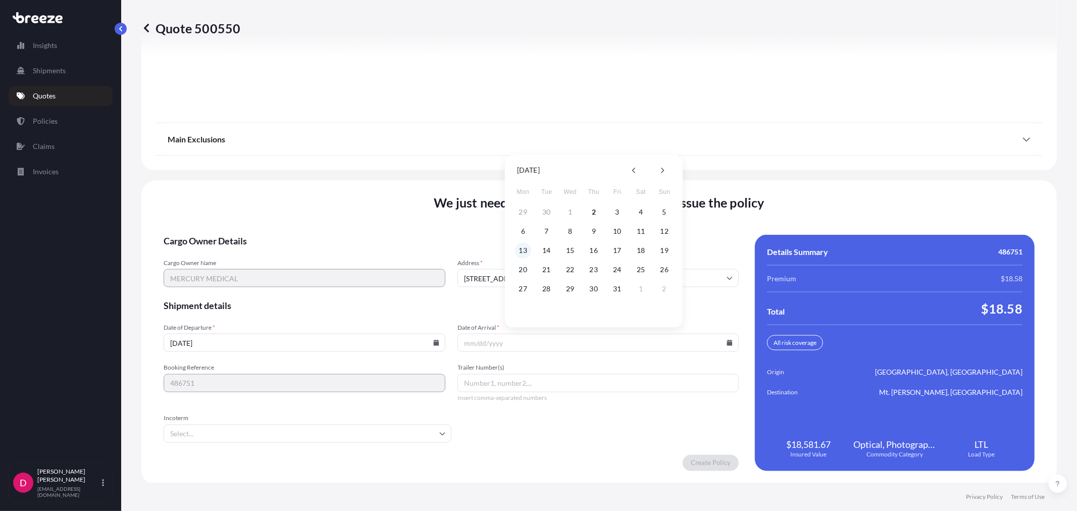
type input "[DATE]"
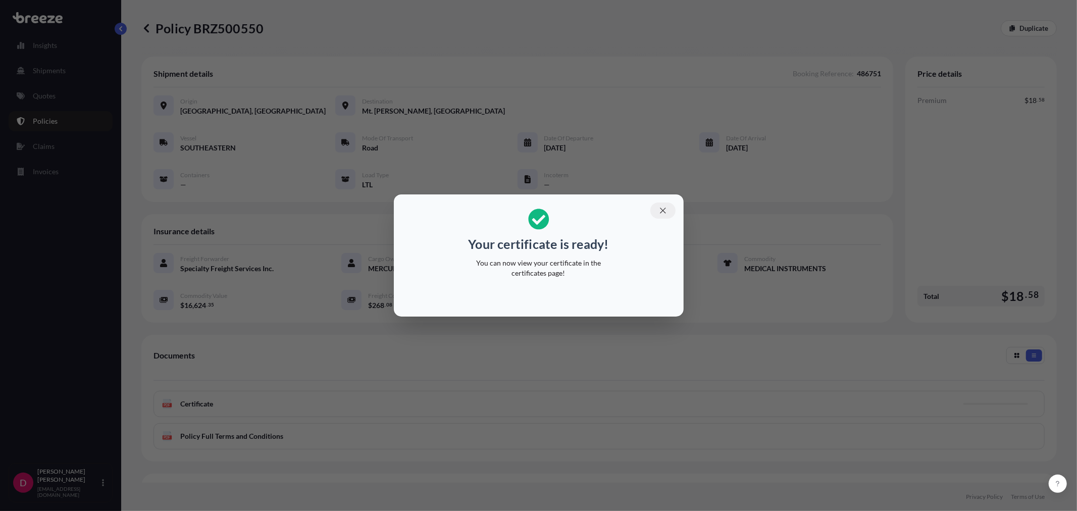
click at [655, 210] on button "button" at bounding box center [662, 210] width 25 height 16
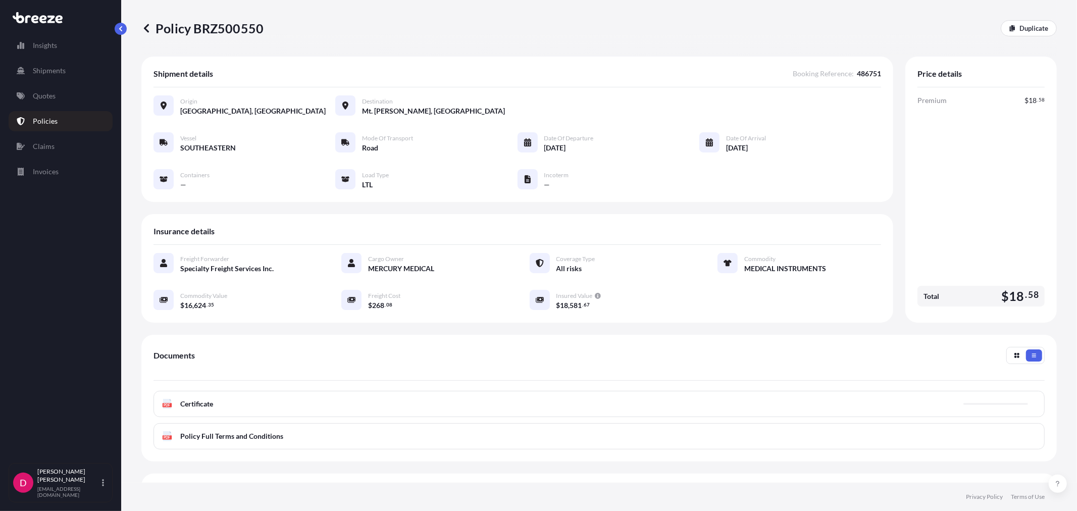
click at [231, 25] on p "Policy BRZ500550" at bounding box center [202, 28] width 122 height 16
copy p "BRZ500550"
click at [1009, 29] on link "Duplicate" at bounding box center [1029, 28] width 56 height 16
select select "Road"
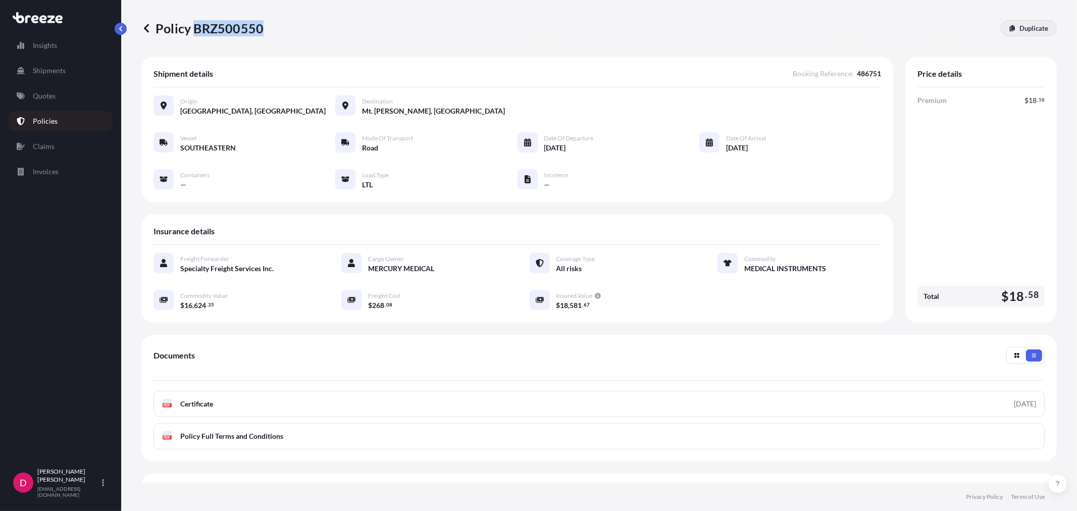
select select "1"
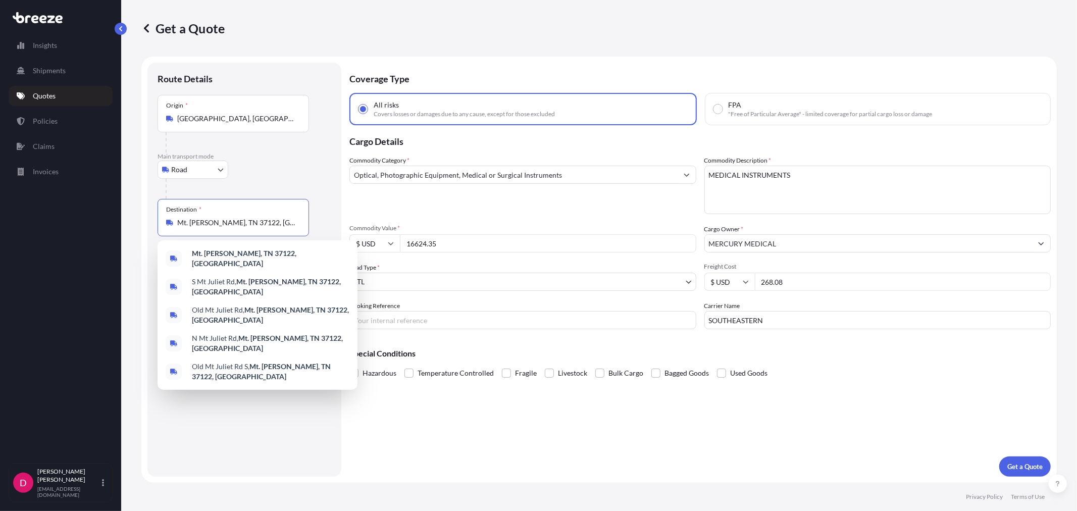
drag, startPoint x: 260, startPoint y: 228, endPoint x: 130, endPoint y: 211, distance: 131.4
click at [130, 211] on div "Get a Quote Route Details Place of loading Road Road Rail Origin * [GEOGRAPHIC_…" at bounding box center [599, 241] width 956 height 483
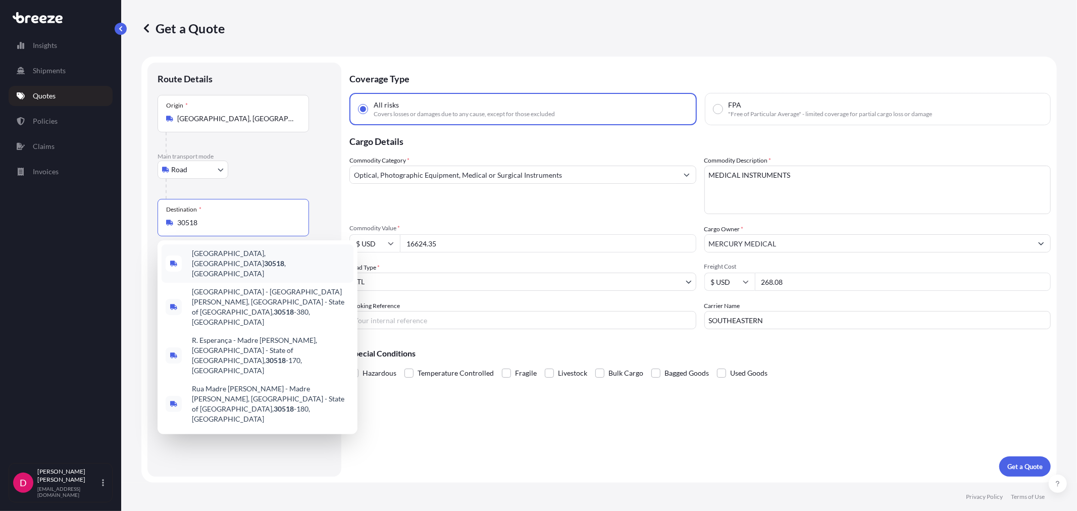
click at [230, 250] on div "[GEOGRAPHIC_DATA] , [GEOGRAPHIC_DATA]" at bounding box center [258, 263] width 192 height 38
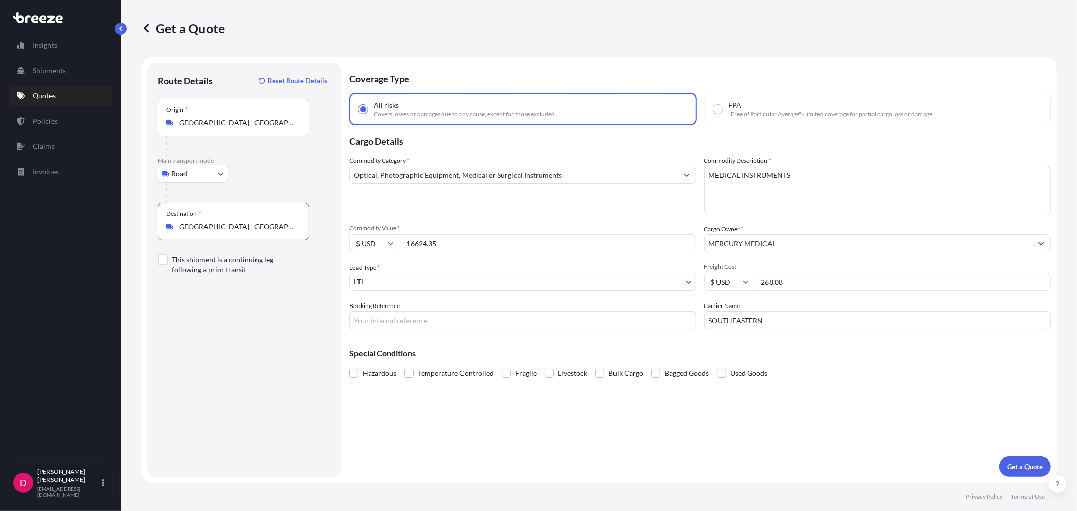
type input "[GEOGRAPHIC_DATA], [GEOGRAPHIC_DATA]"
drag, startPoint x: 470, startPoint y: 244, endPoint x: 350, endPoint y: 229, distance: 120.6
click at [350, 229] on div "Commodity Value * $ USD 16624.35" at bounding box center [522, 238] width 347 height 28
paste input "3948.20"
type input "13948.20"
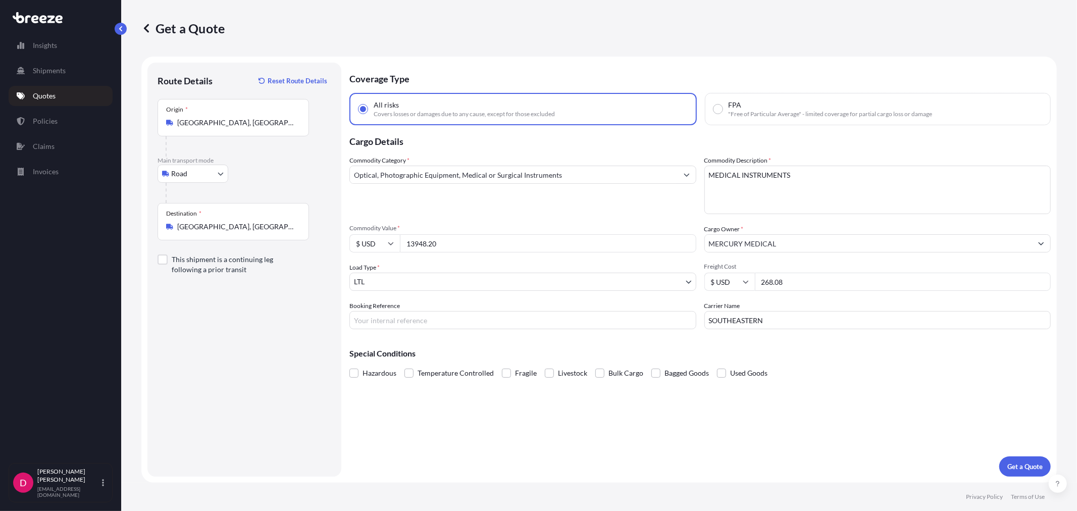
drag, startPoint x: 799, startPoint y: 285, endPoint x: 754, endPoint y: 274, distance: 45.9
click at [755, 274] on input "268.08" at bounding box center [903, 282] width 296 height 18
type input "191.00"
click at [405, 317] on input "Booking Reference" at bounding box center [522, 320] width 347 height 18
type input "486772"
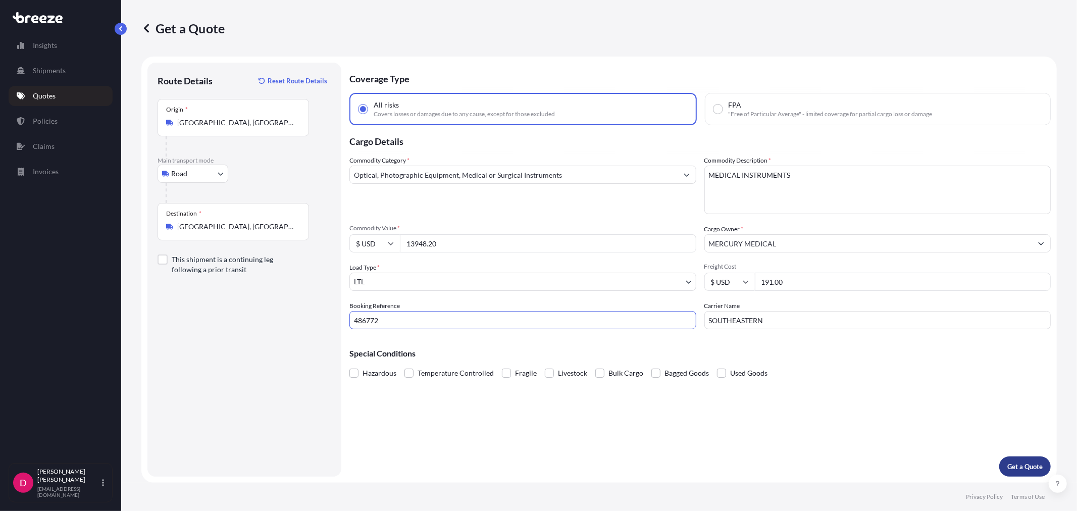
click at [1022, 466] on p "Get a Quote" at bounding box center [1024, 466] width 35 height 10
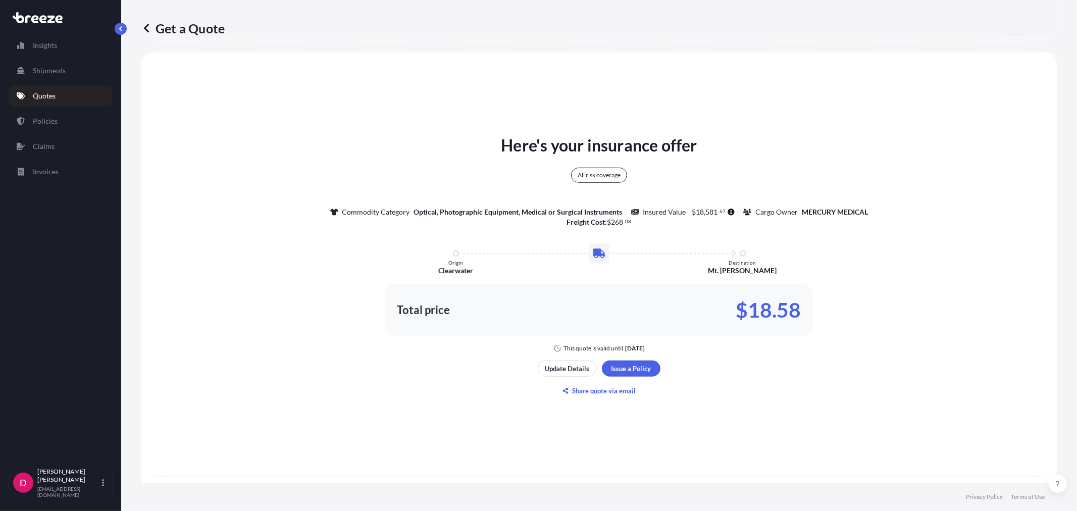
scroll to position [498, 0]
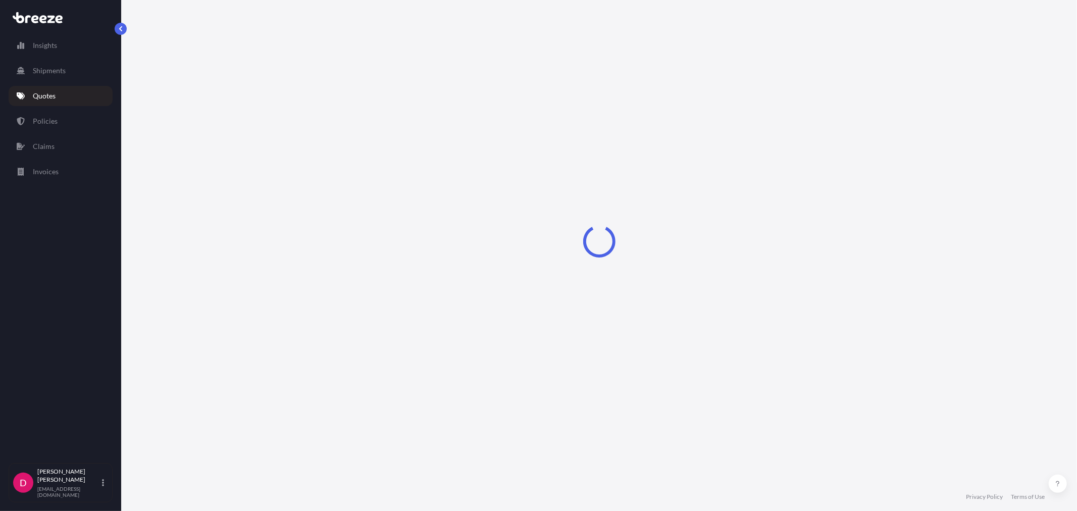
select select "Road"
select select "1"
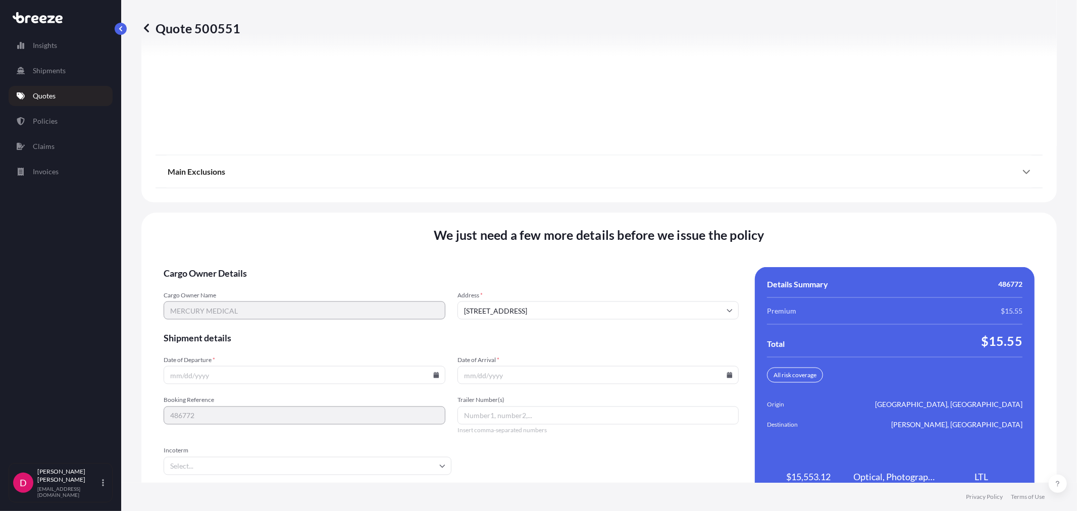
scroll to position [1250, 0]
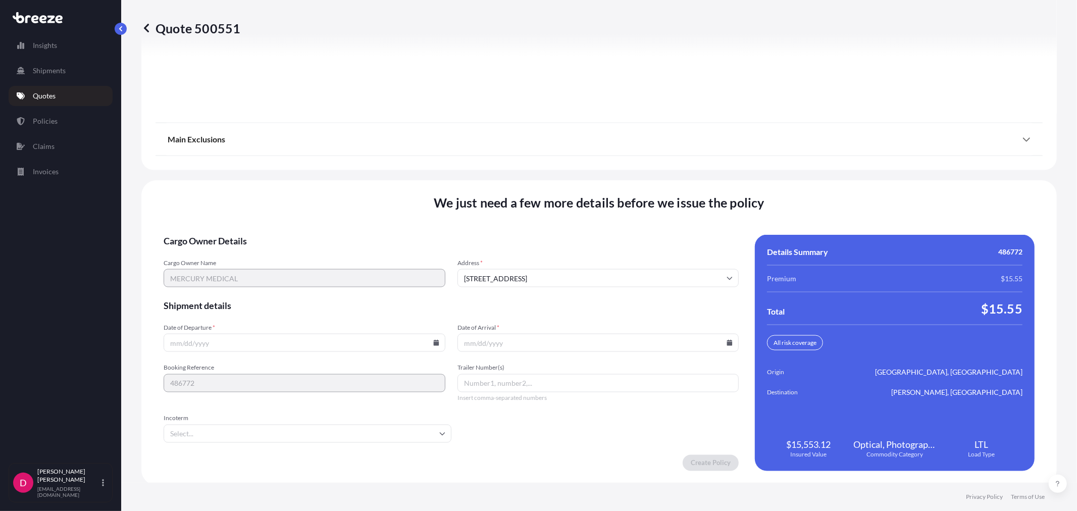
click at [433, 341] on icon at bounding box center [436, 343] width 6 height 6
click at [306, 214] on button "2" at bounding box center [303, 212] width 16 height 16
type input "[DATE]"
click at [727, 342] on icon at bounding box center [730, 343] width 6 height 6
click at [619, 228] on button "10" at bounding box center [617, 231] width 16 height 16
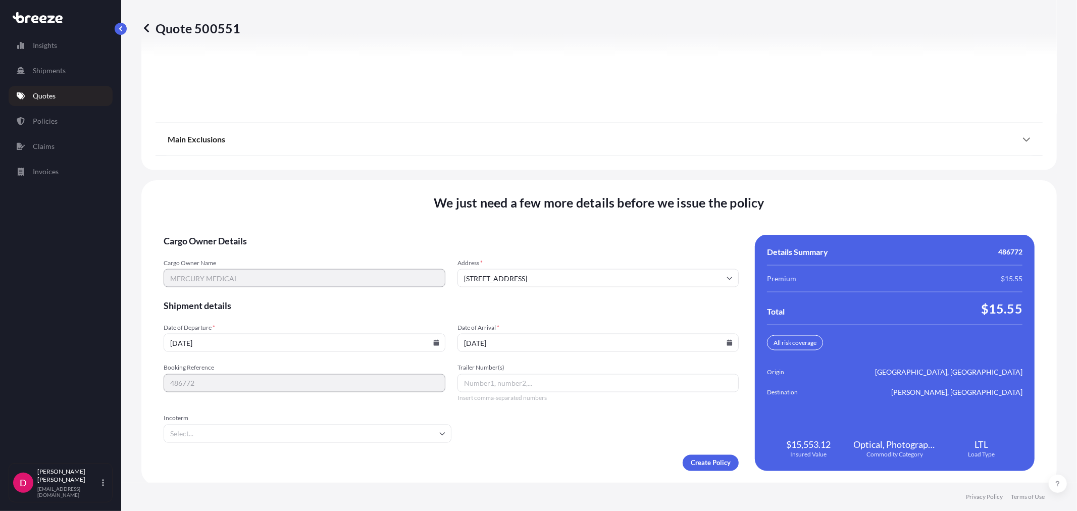
type input "[DATE]"
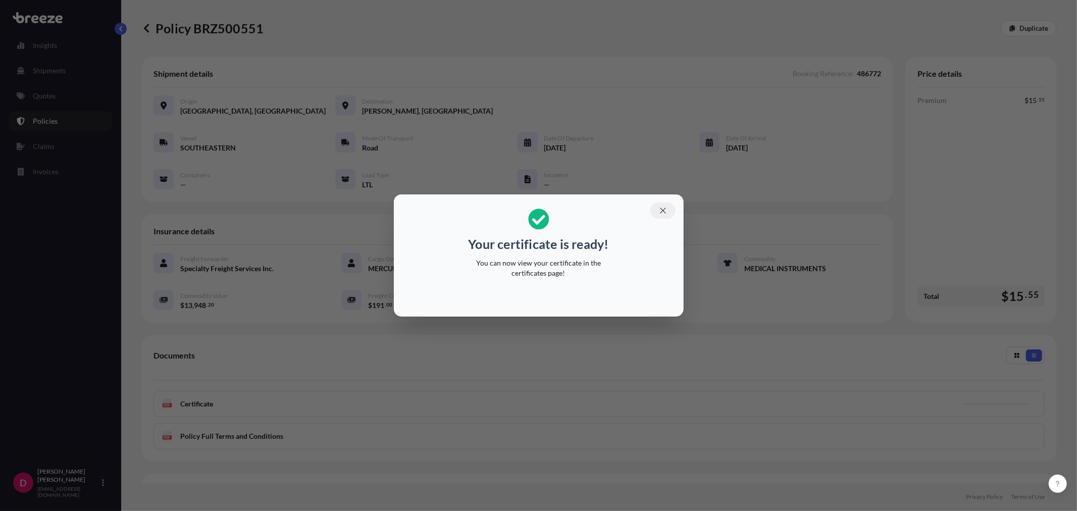
click at [665, 211] on icon "button" at bounding box center [662, 210] width 9 height 9
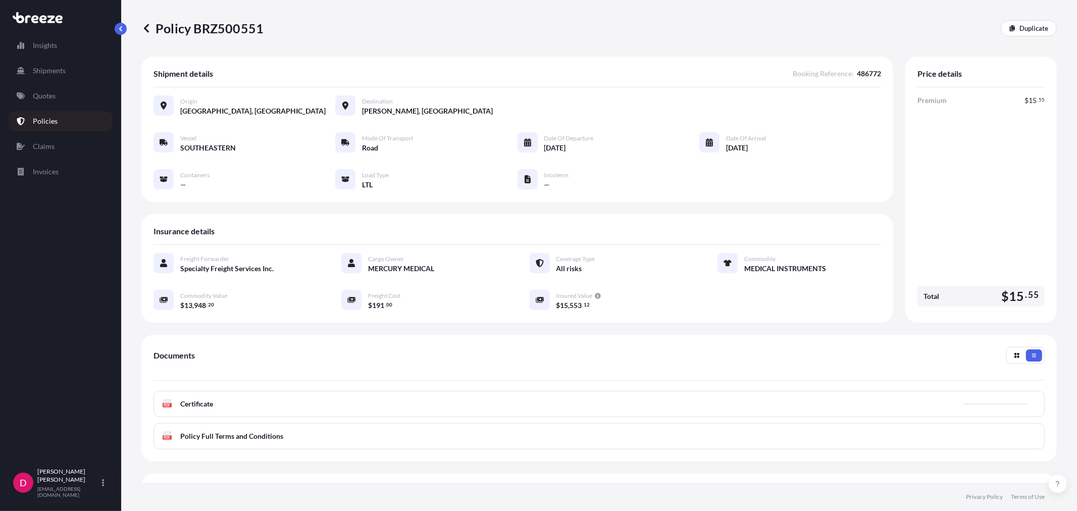
click at [234, 30] on p "Policy BRZ500551" at bounding box center [202, 28] width 122 height 16
click at [234, 29] on p "Policy BRZ500551" at bounding box center [202, 28] width 122 height 16
copy p "BRZ500551"
click at [1030, 29] on p "Duplicate" at bounding box center [1033, 28] width 29 height 10
select select "Road"
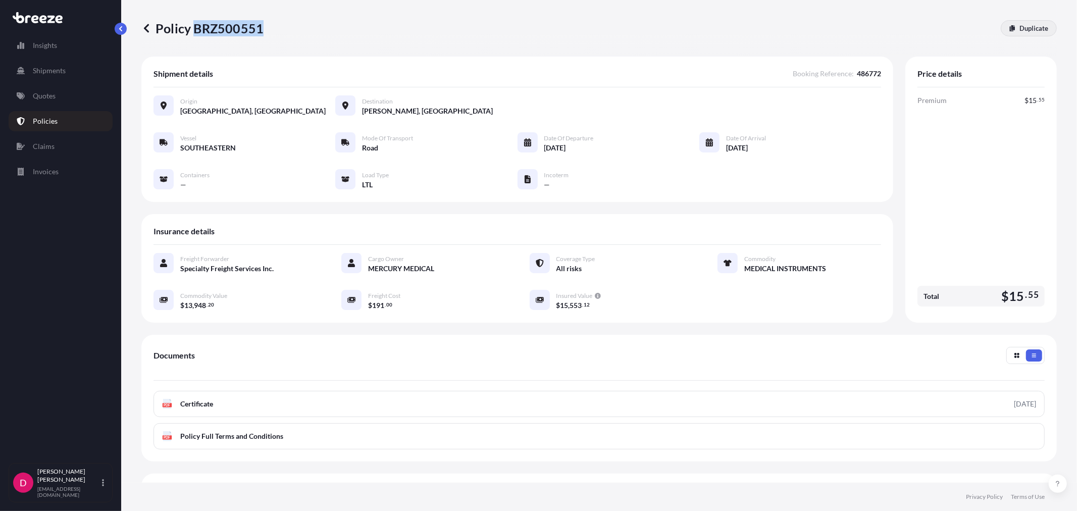
select select "1"
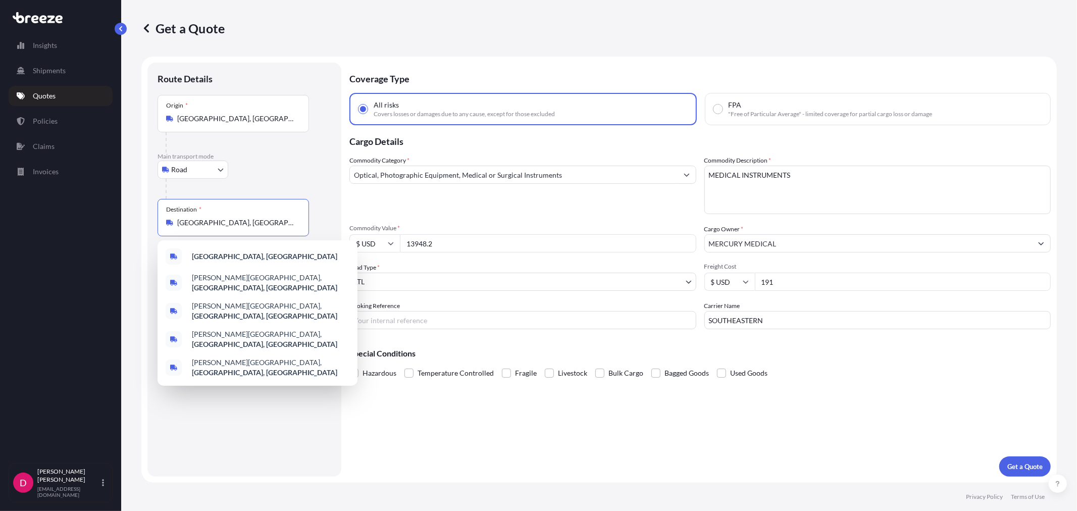
click at [231, 223] on input "[GEOGRAPHIC_DATA], [GEOGRAPHIC_DATA]" at bounding box center [236, 223] width 119 height 10
click at [231, 222] on input "[GEOGRAPHIC_DATA], [GEOGRAPHIC_DATA]" at bounding box center [236, 223] width 119 height 10
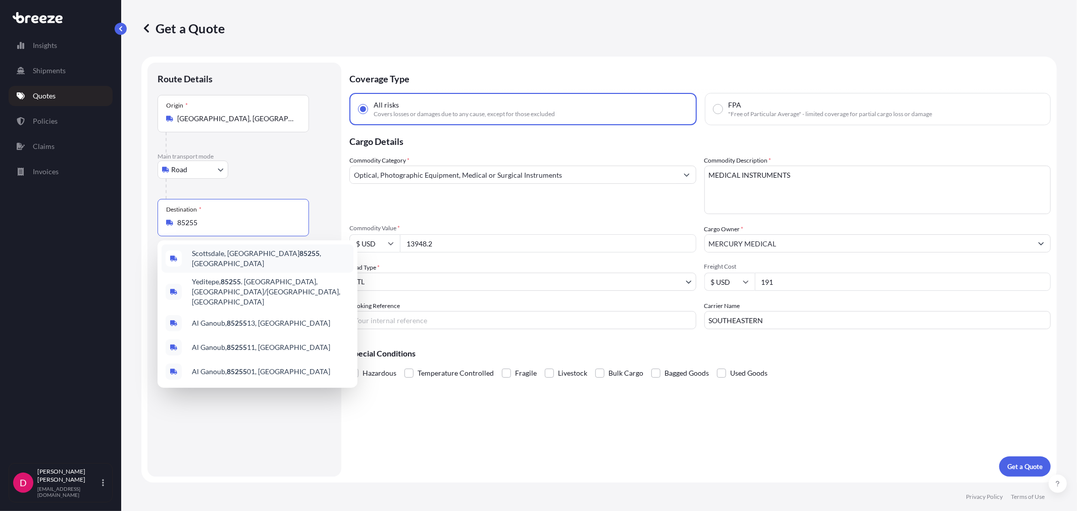
click at [233, 254] on span "[GEOGRAPHIC_DATA], [GEOGRAPHIC_DATA] 85255 , [GEOGRAPHIC_DATA]" at bounding box center [271, 258] width 158 height 20
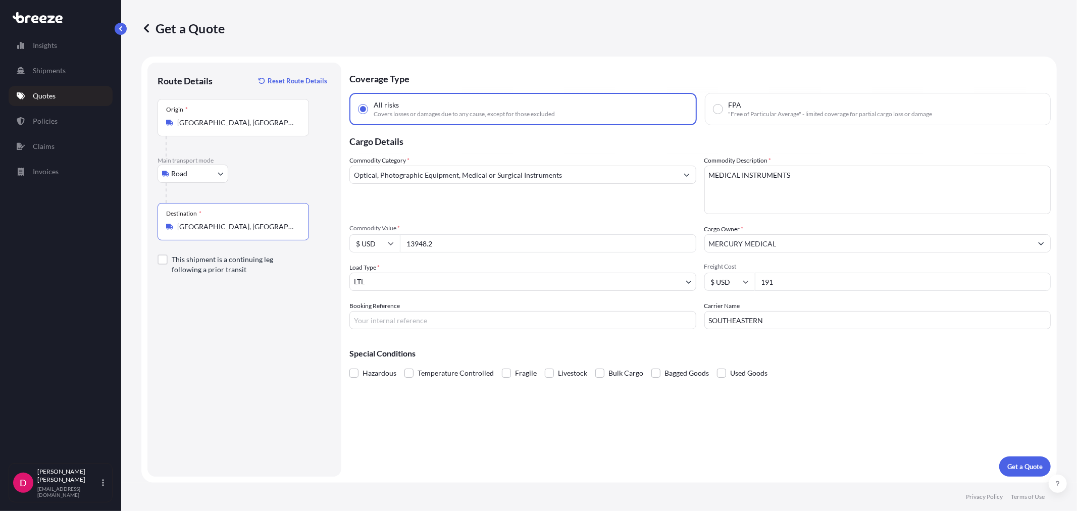
type input "[GEOGRAPHIC_DATA], [GEOGRAPHIC_DATA] 85255, [GEOGRAPHIC_DATA]"
drag, startPoint x: 444, startPoint y: 243, endPoint x: 359, endPoint y: 242, distance: 85.3
click at [359, 242] on div "$ USD 13948.2" at bounding box center [522, 243] width 347 height 18
paste input "0141.84"
type input "10141.84"
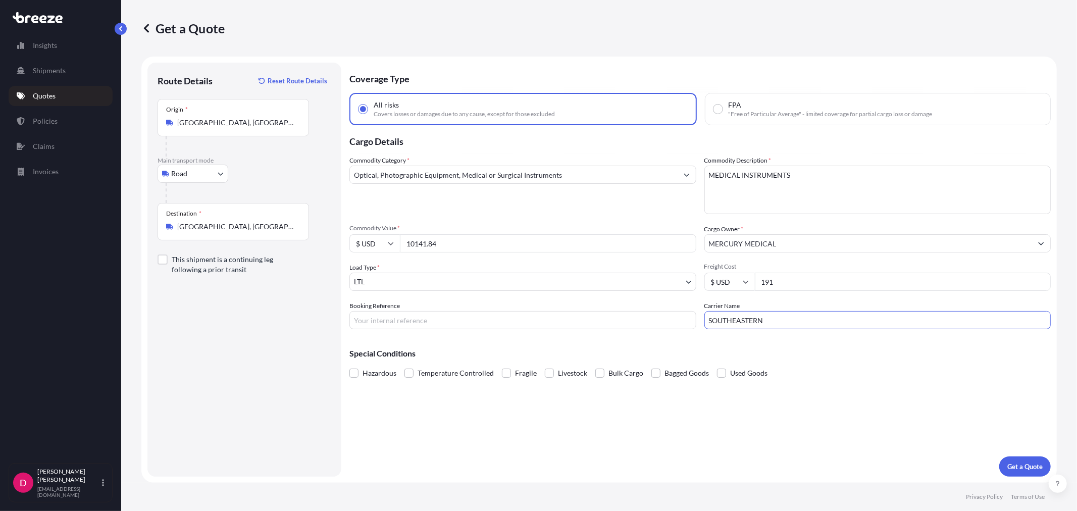
drag, startPoint x: 799, startPoint y: 316, endPoint x: 657, endPoint y: 324, distance: 141.6
click at [657, 324] on div "Commodity Category * Optical, Photographic Equipment, Medical or Surgical Instr…" at bounding box center [699, 242] width 701 height 174
type input "FEDEX PRIORITY"
drag, startPoint x: 789, startPoint y: 279, endPoint x: 754, endPoint y: 282, distance: 34.4
click at [755, 282] on input "191" at bounding box center [903, 282] width 296 height 18
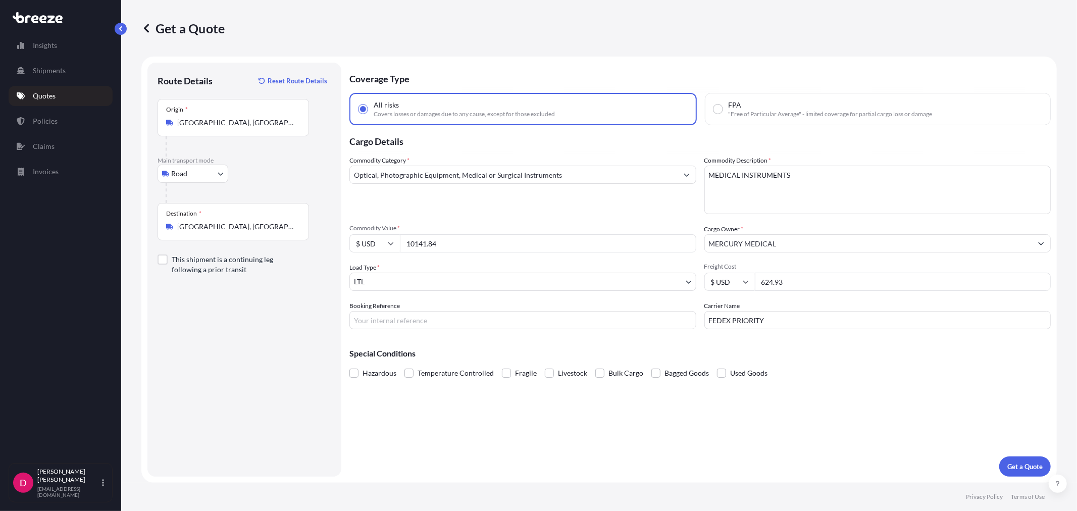
type input "624.93"
click at [483, 317] on input "Booking Reference" at bounding box center [522, 320] width 347 height 18
type input "486799"
click at [1018, 467] on p "Get a Quote" at bounding box center [1024, 466] width 35 height 10
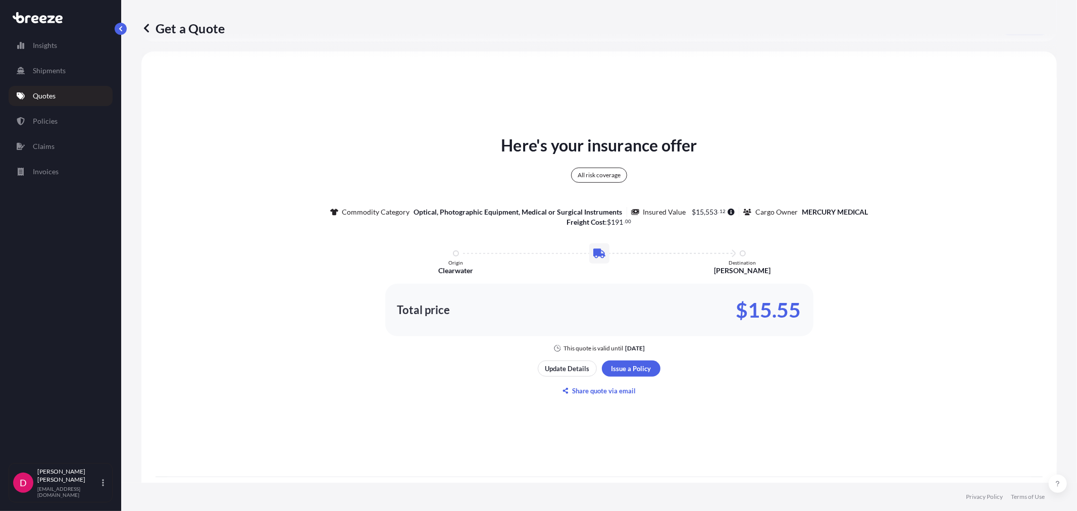
scroll to position [498, 0]
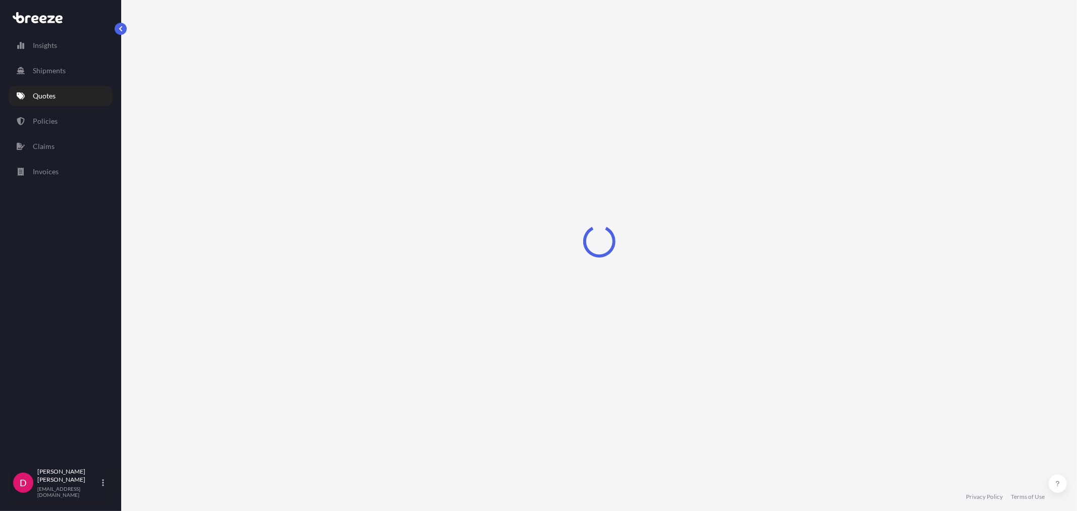
select select "Road"
select select "1"
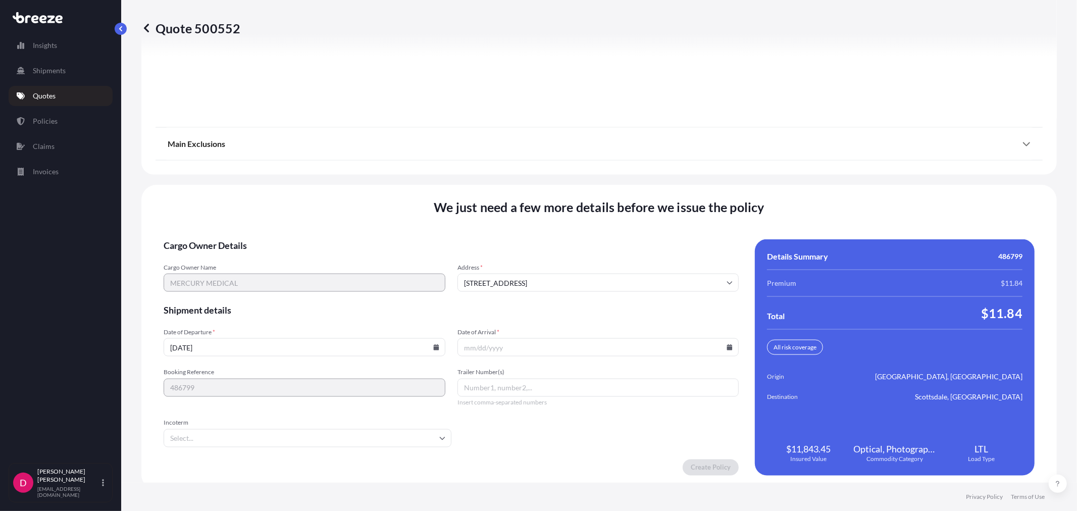
scroll to position [1250, 0]
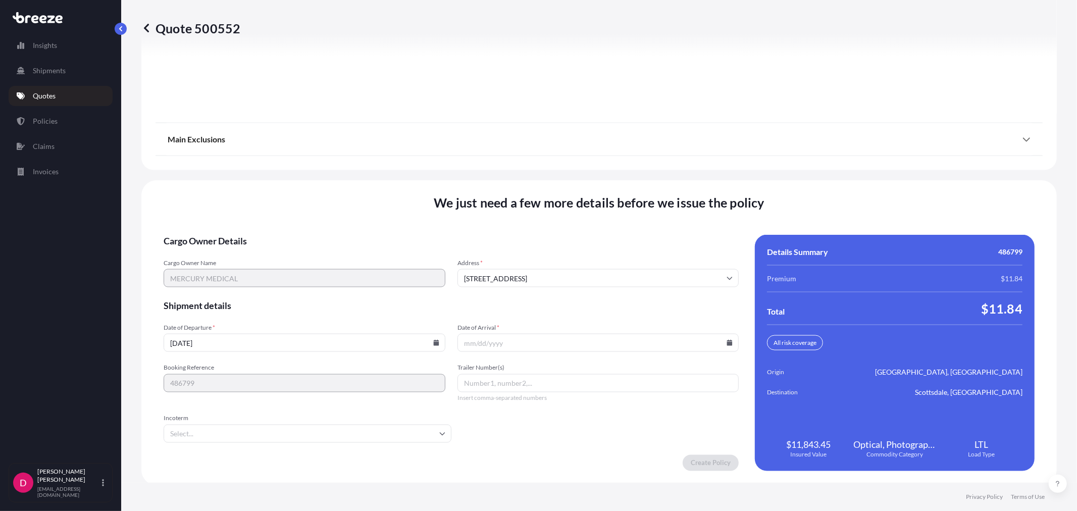
click at [727, 340] on icon at bounding box center [730, 343] width 6 height 6
click at [619, 249] on button "17" at bounding box center [617, 250] width 16 height 16
type input "[DATE]"
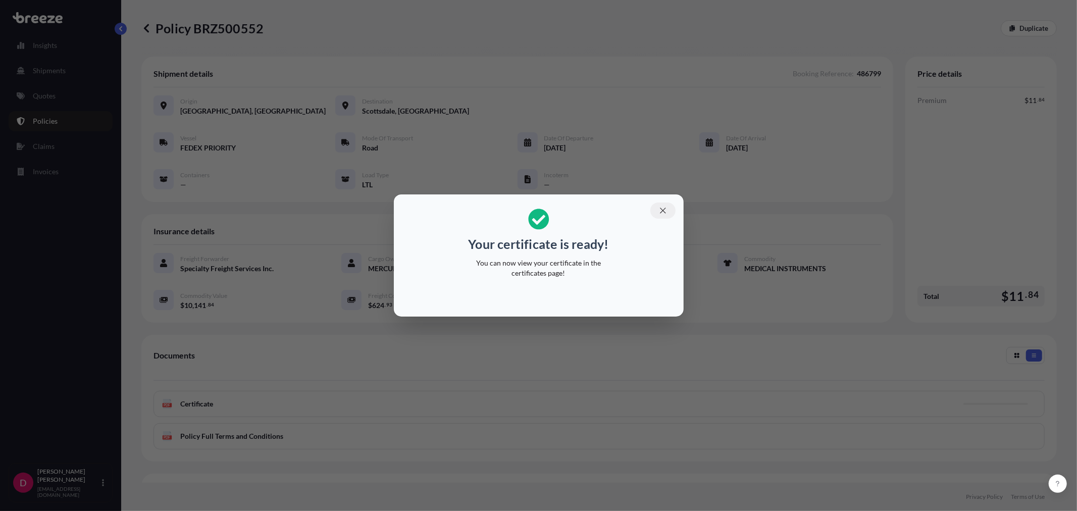
click at [663, 211] on icon "button" at bounding box center [662, 210] width 9 height 9
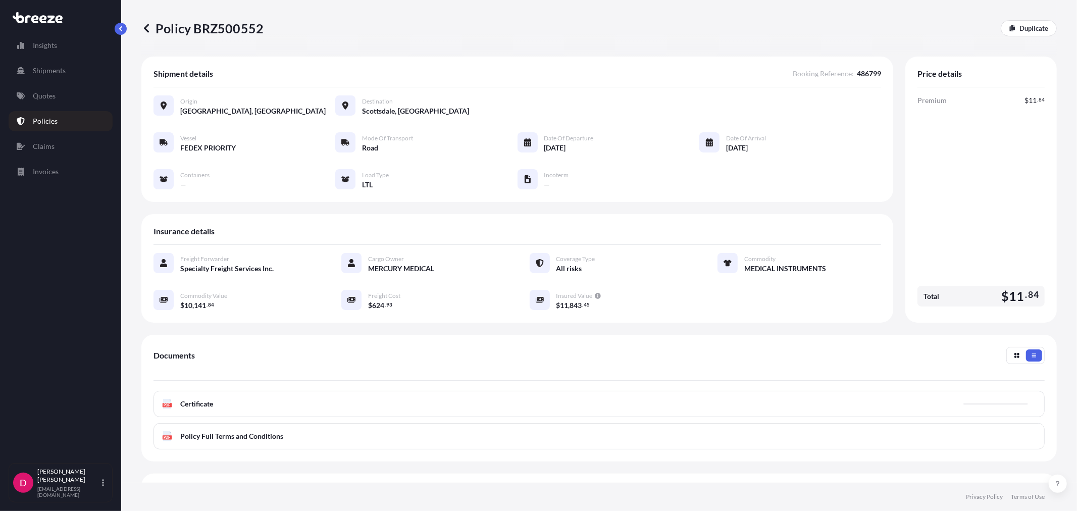
click at [229, 24] on p "Policy BRZ500552" at bounding box center [202, 28] width 122 height 16
copy p "BRZ500552"
